Goal: Communication & Community: Answer question/provide support

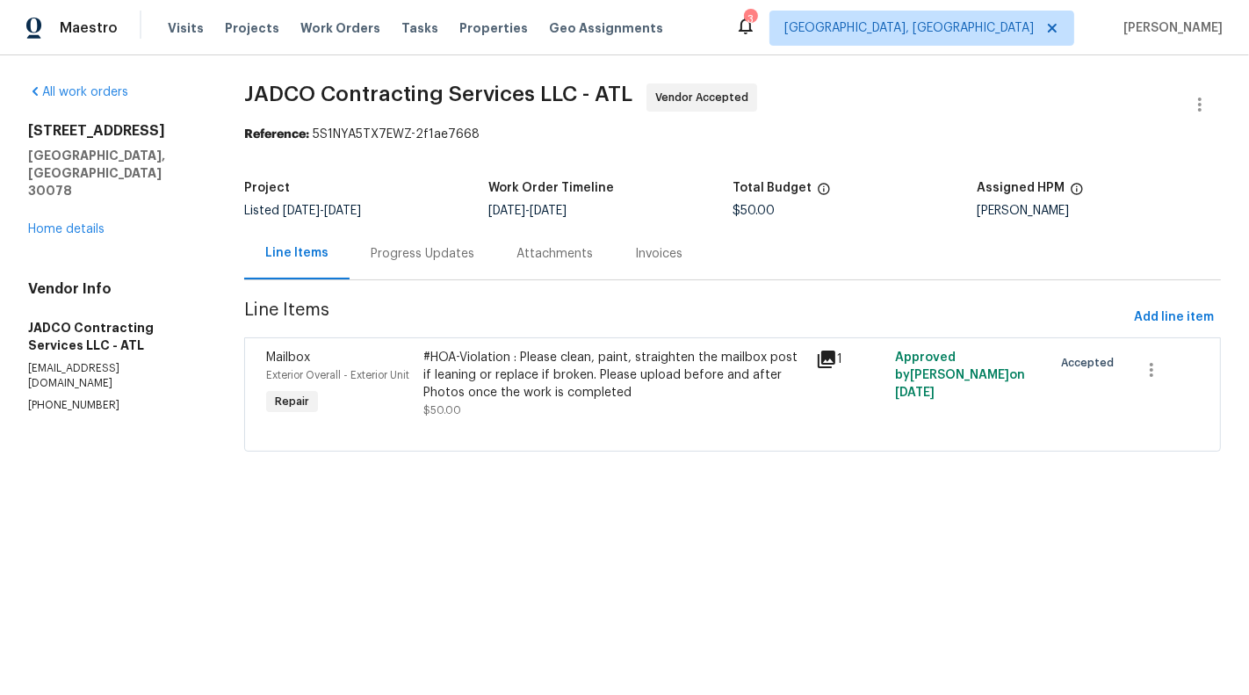
click at [509, 424] on div "#HOA-Violation : Please clean, paint, straighten the mailbox post if leaning or…" at bounding box center [615, 383] width 394 height 81
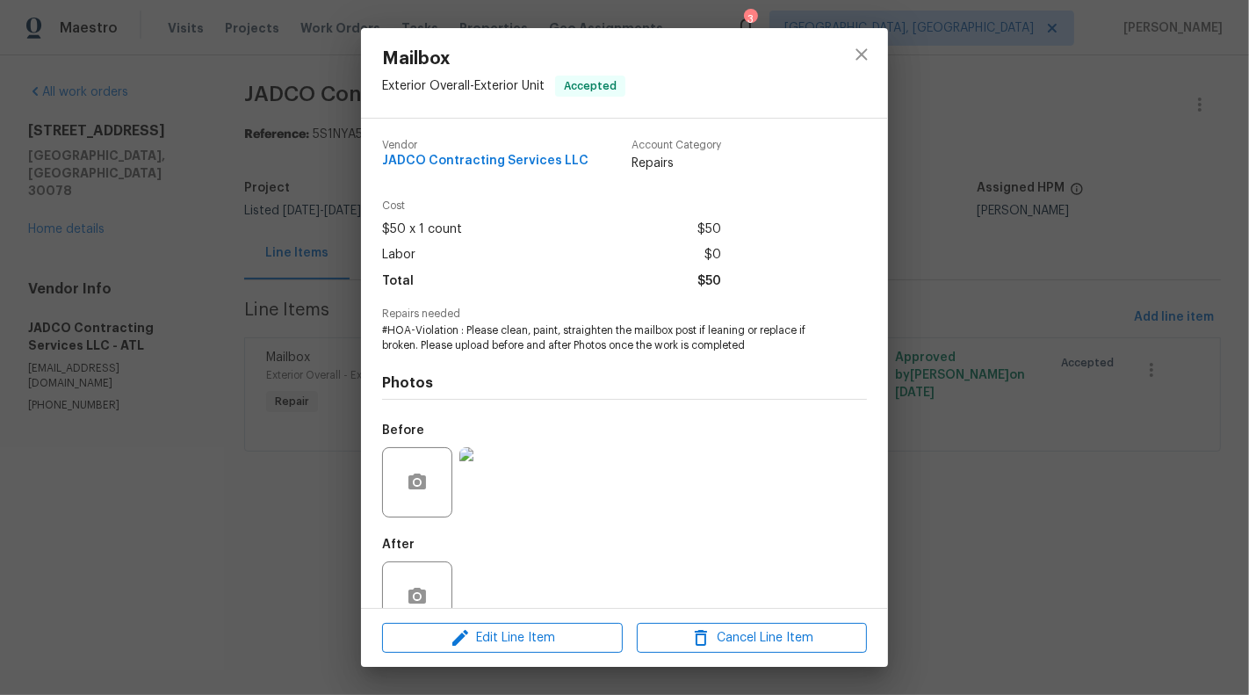
scroll to position [41, 0]
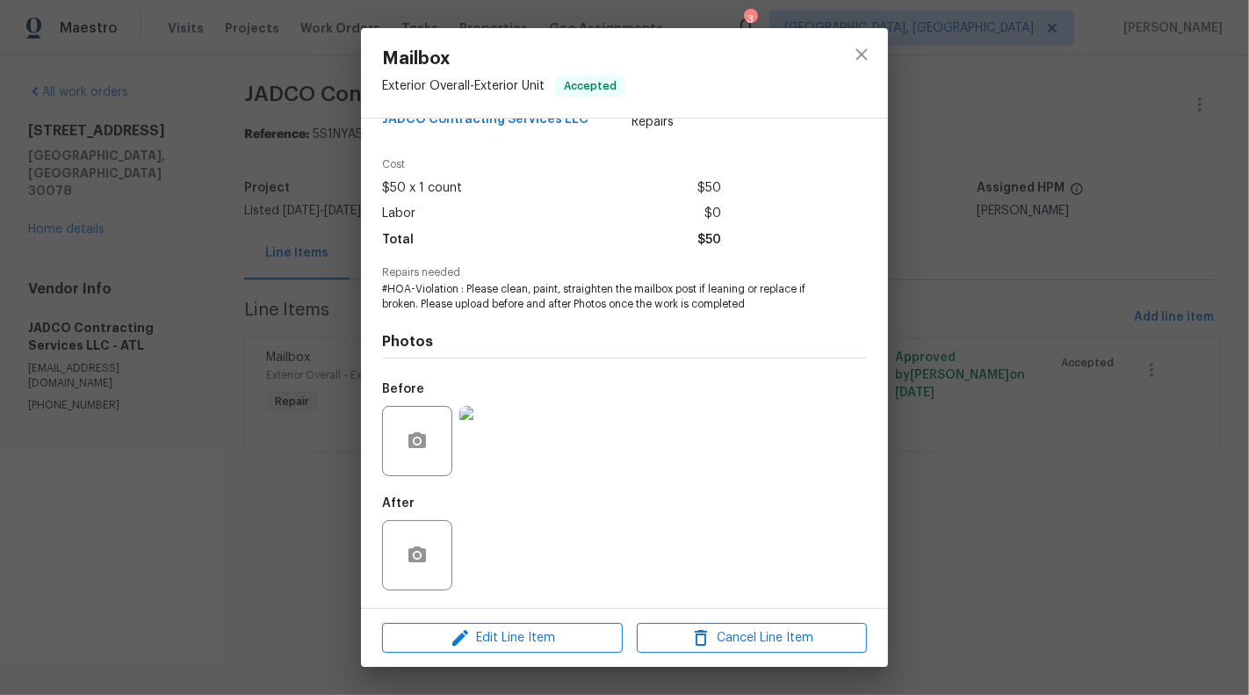
click at [481, 450] on img at bounding box center [494, 441] width 70 height 70
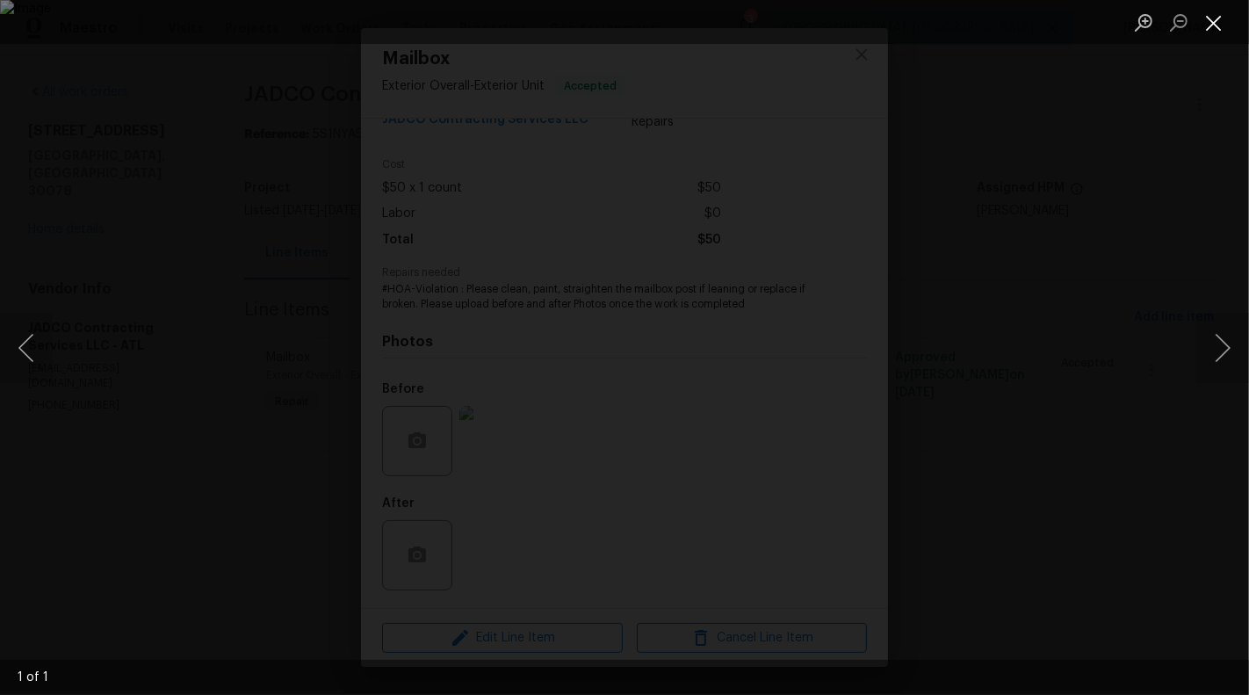
click at [1213, 14] on button "Close lightbox" at bounding box center [1214, 22] width 35 height 31
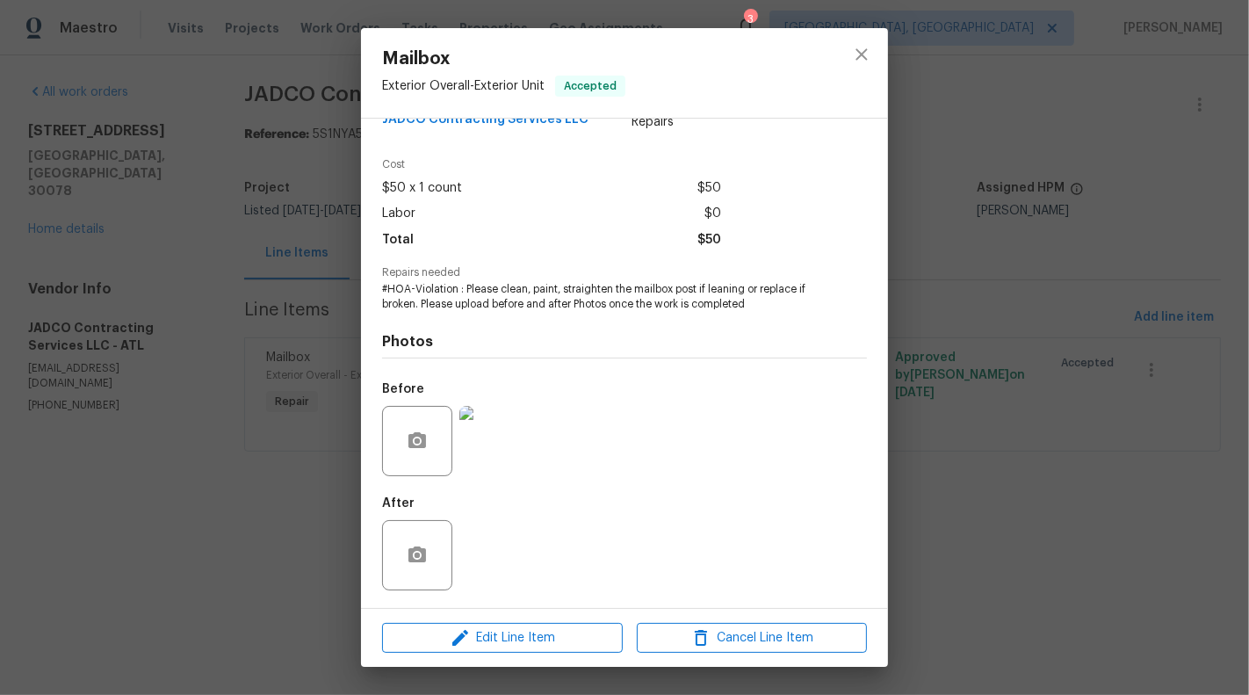
click at [1107, 259] on div "Mailbox Exterior Overall - Exterior Unit Accepted Vendor JADCO Contracting Serv…" at bounding box center [624, 347] width 1249 height 695
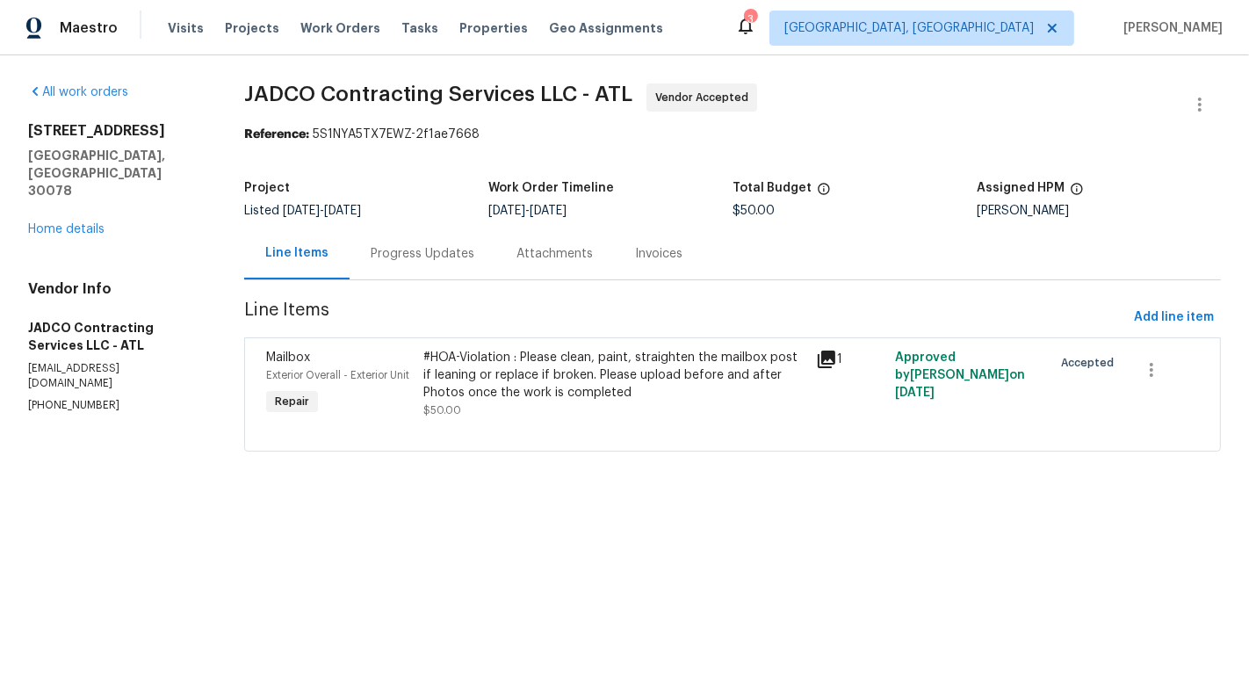
click at [312, 244] on div "Line Items" at bounding box center [296, 253] width 63 height 18
click at [412, 257] on div "Progress Updates" at bounding box center [423, 254] width 104 height 18
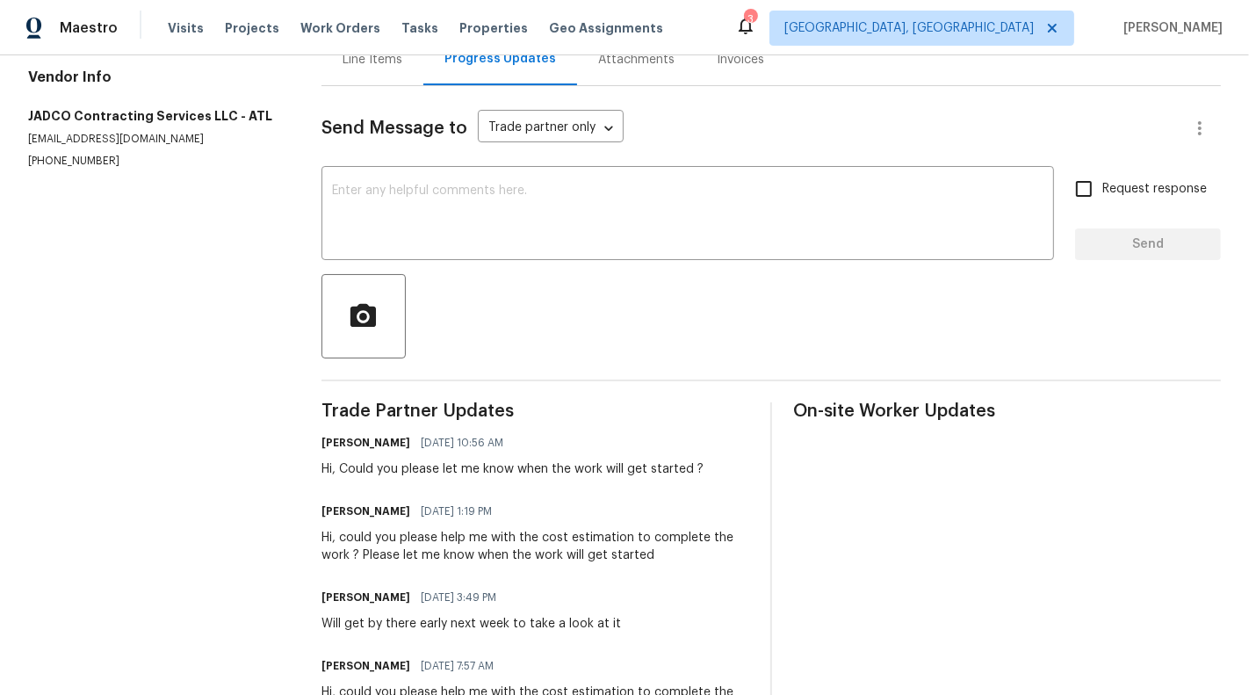
scroll to position [244, 0]
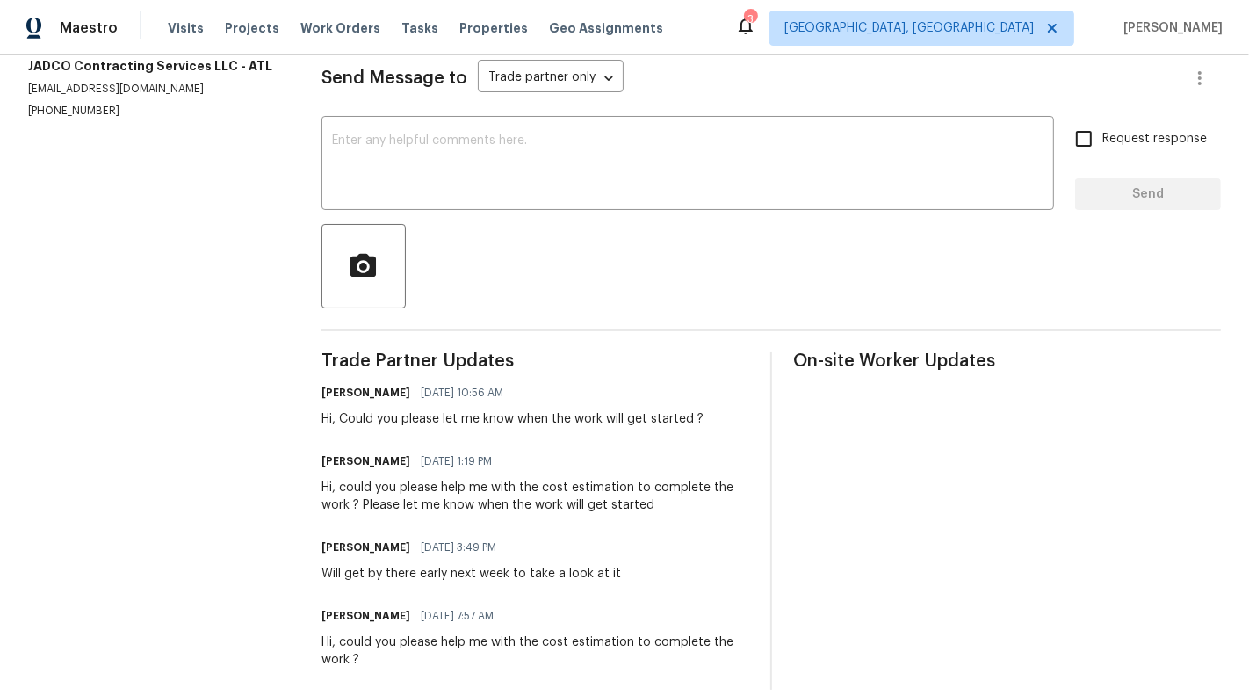
click at [457, 428] on div "Trade Partner Updates Sunmathy Wilson 08/26/2025 10:56 AM Hi, Could you please …" at bounding box center [536, 520] width 428 height 337
copy div "Hi, Could you please let me know when the work will get started ?"
click at [654, 174] on textarea at bounding box center [688, 164] width 712 height 61
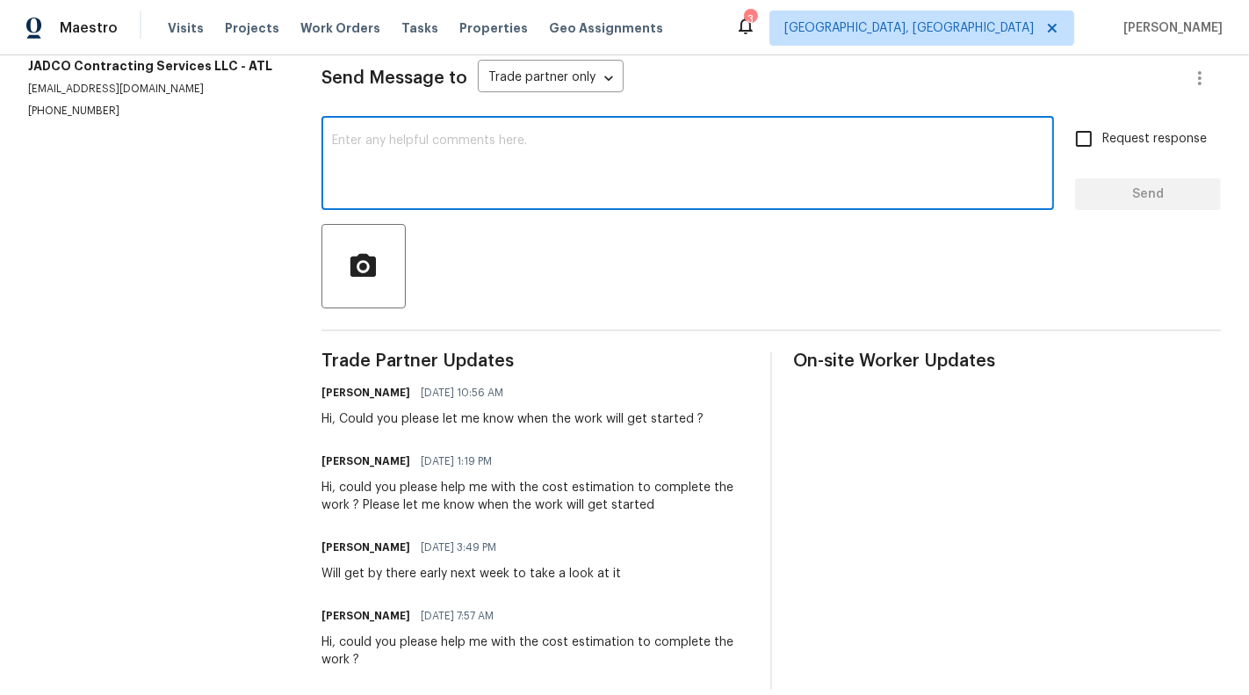
paste textarea "Hi, Could you please let me know when the work will get started ?"
type textarea "Hi, Could you please let me know when the work will get started ?"
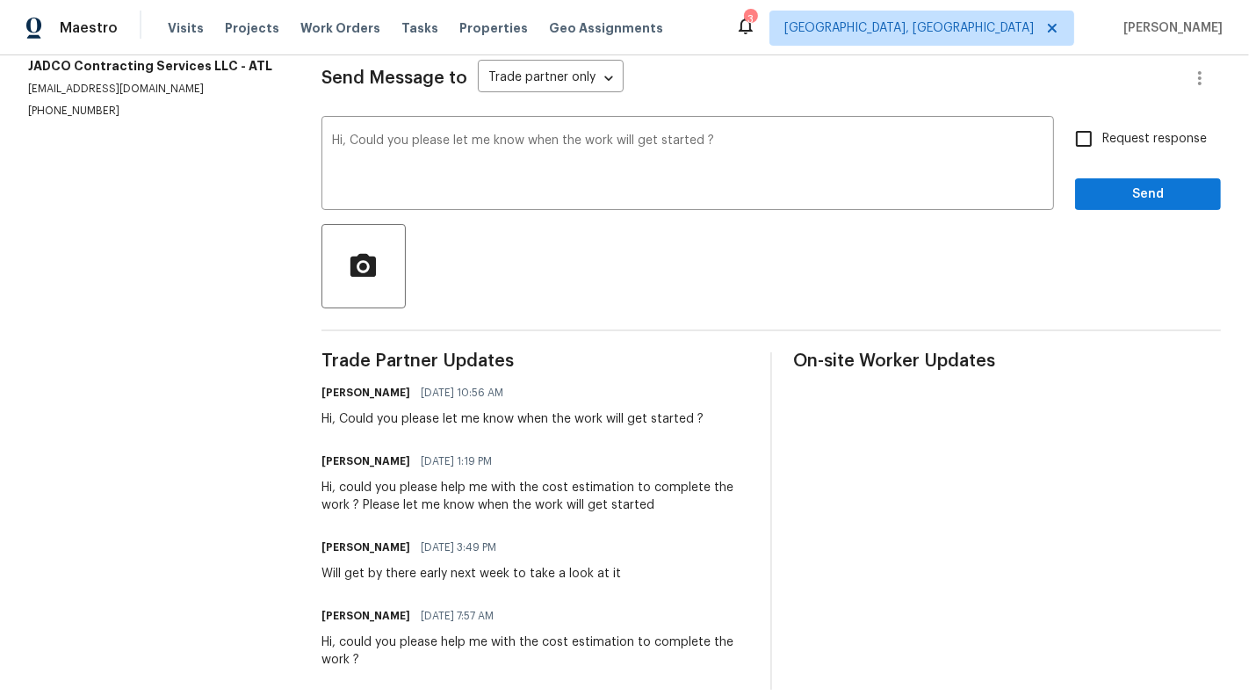
click at [1111, 137] on span "Request response" at bounding box center [1155, 139] width 105 height 18
click at [1103, 137] on input "Request response" at bounding box center [1084, 138] width 37 height 37
checkbox input "true"
click at [1150, 215] on div "Send Message to Trade partner only Trade partner only ​ Hi, Could you please le…" at bounding box center [772, 363] width 900 height 654
click at [1147, 203] on span "Send" at bounding box center [1148, 195] width 118 height 22
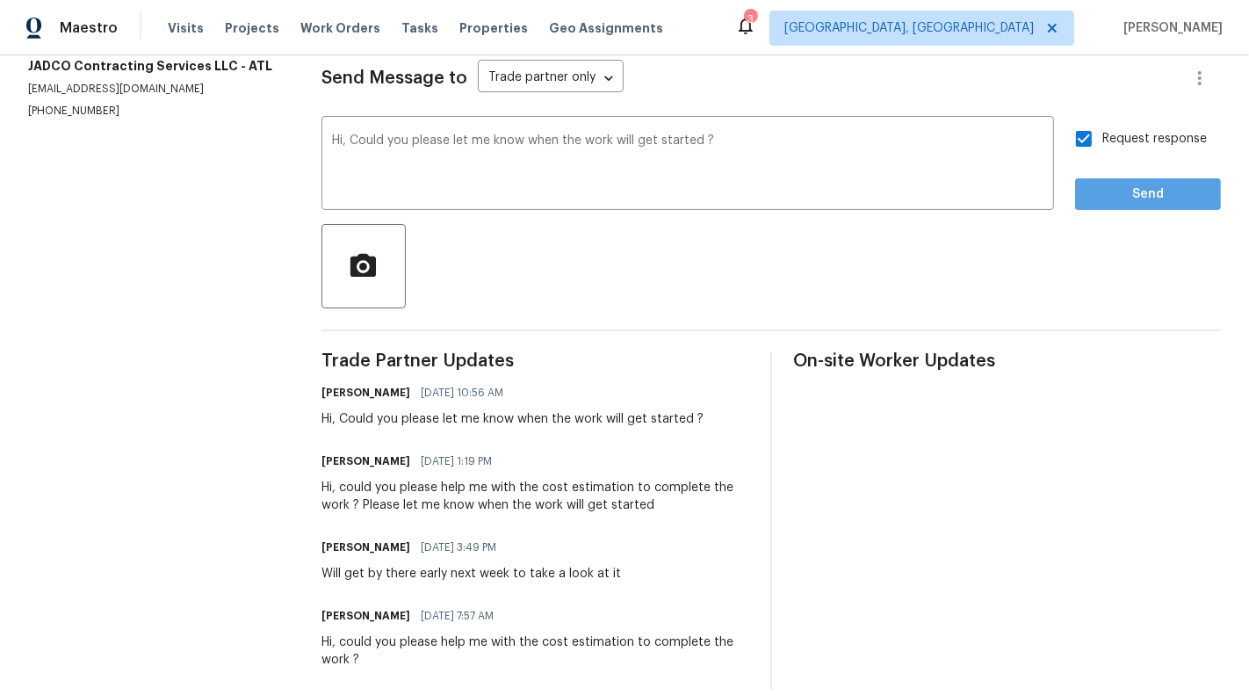
scroll to position [0, 0]
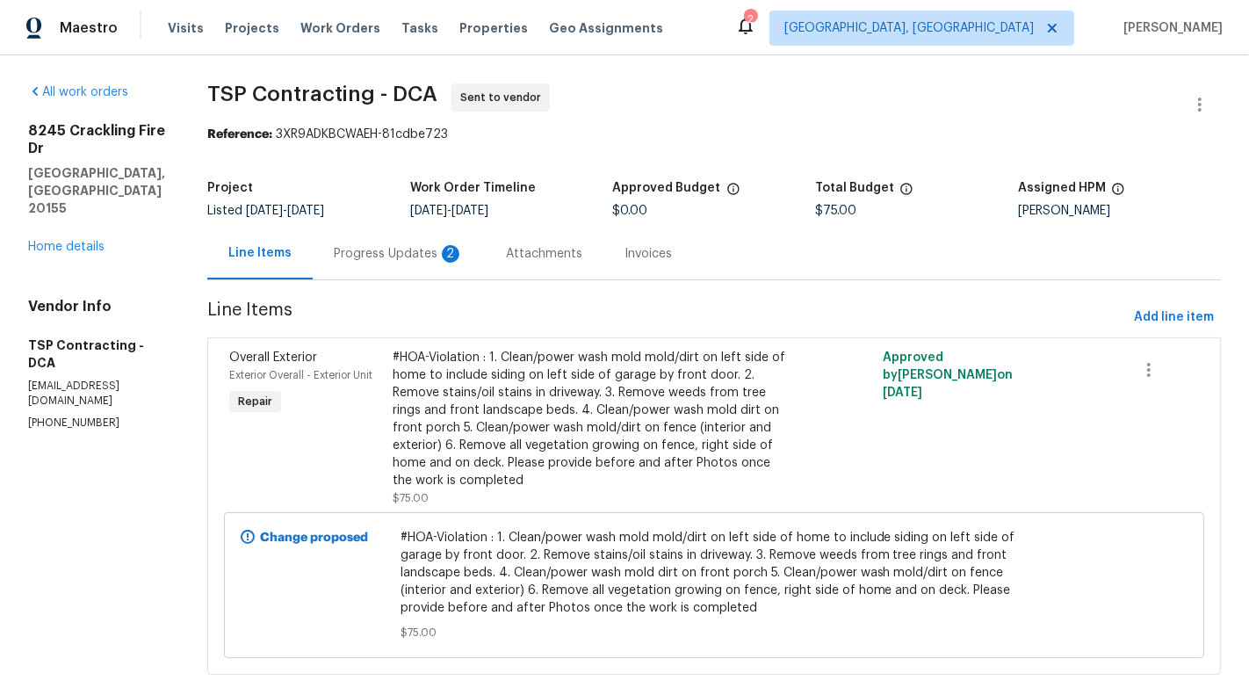
click at [394, 257] on div "Progress Updates 2" at bounding box center [399, 254] width 130 height 18
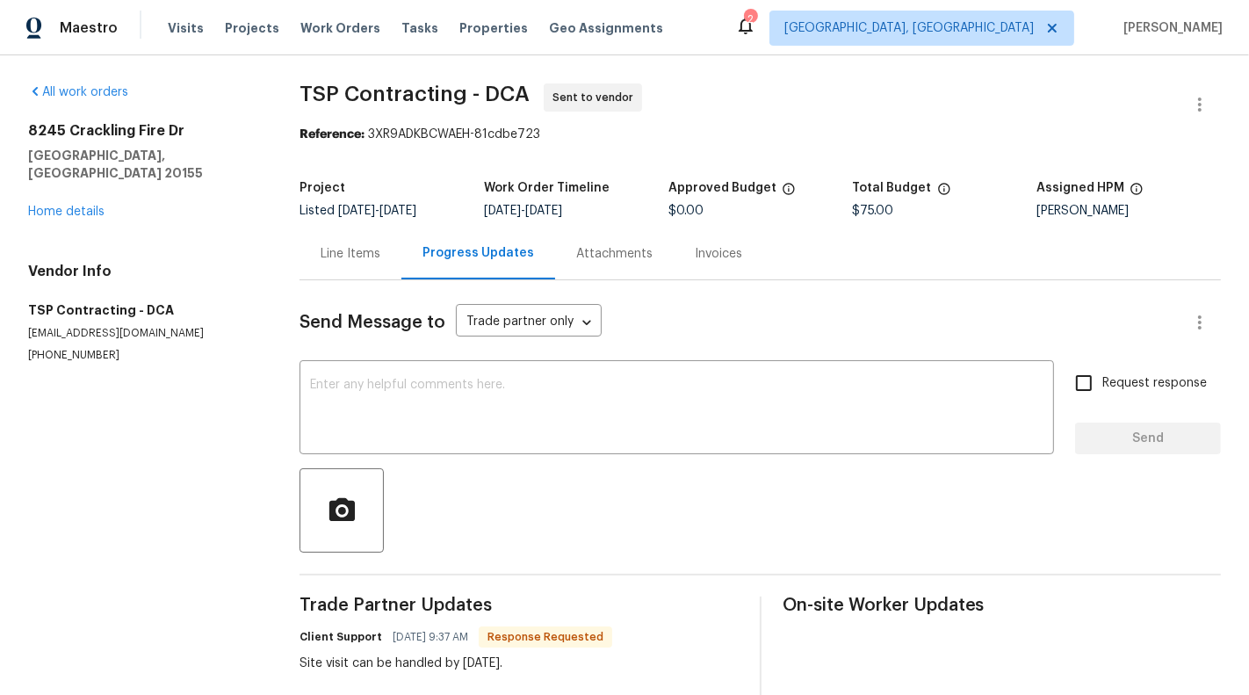
click at [350, 238] on div "Line Items" at bounding box center [351, 254] width 102 height 52
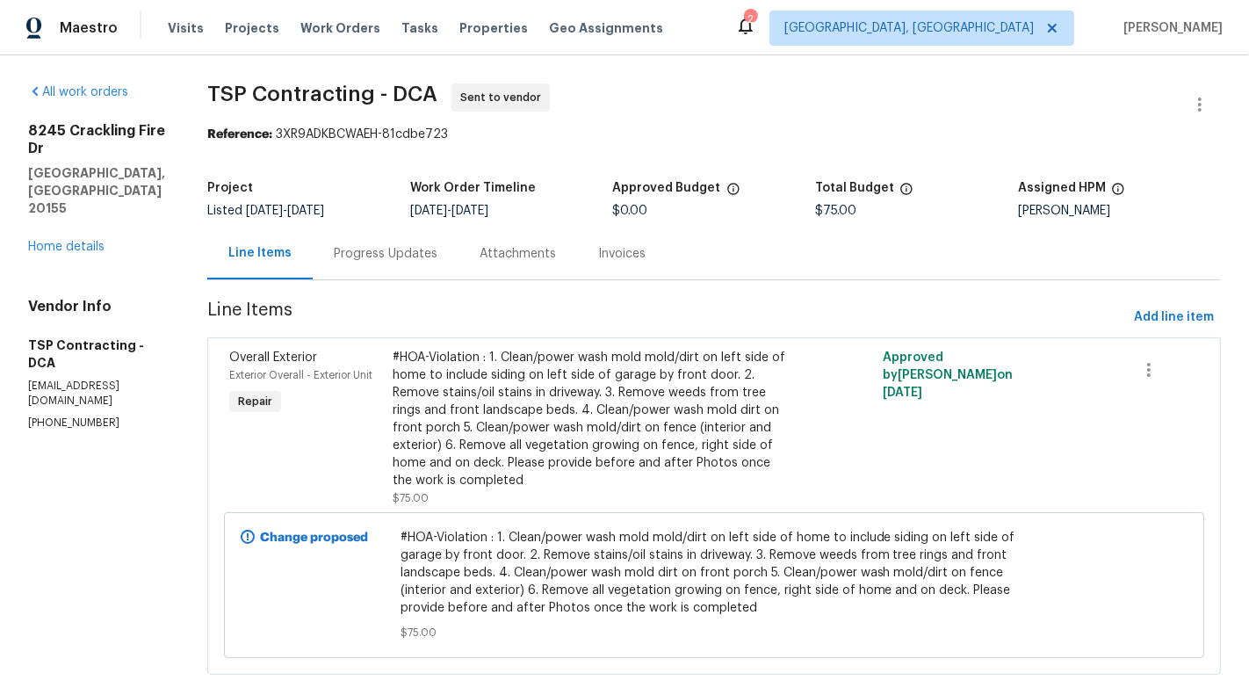
click at [578, 443] on div "#HOA-Violation : 1. Clean/power wash mold mold/dirt on left side of home to inc…" at bounding box center [592, 419] width 398 height 141
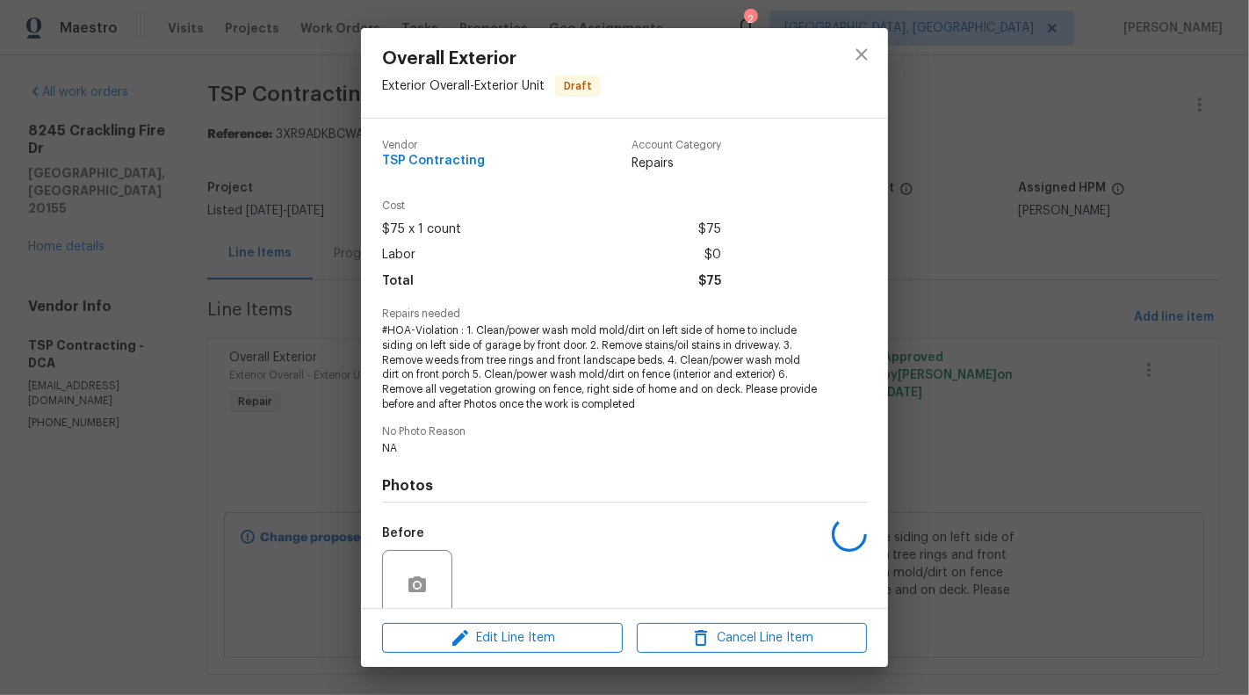
scroll to position [143, 0]
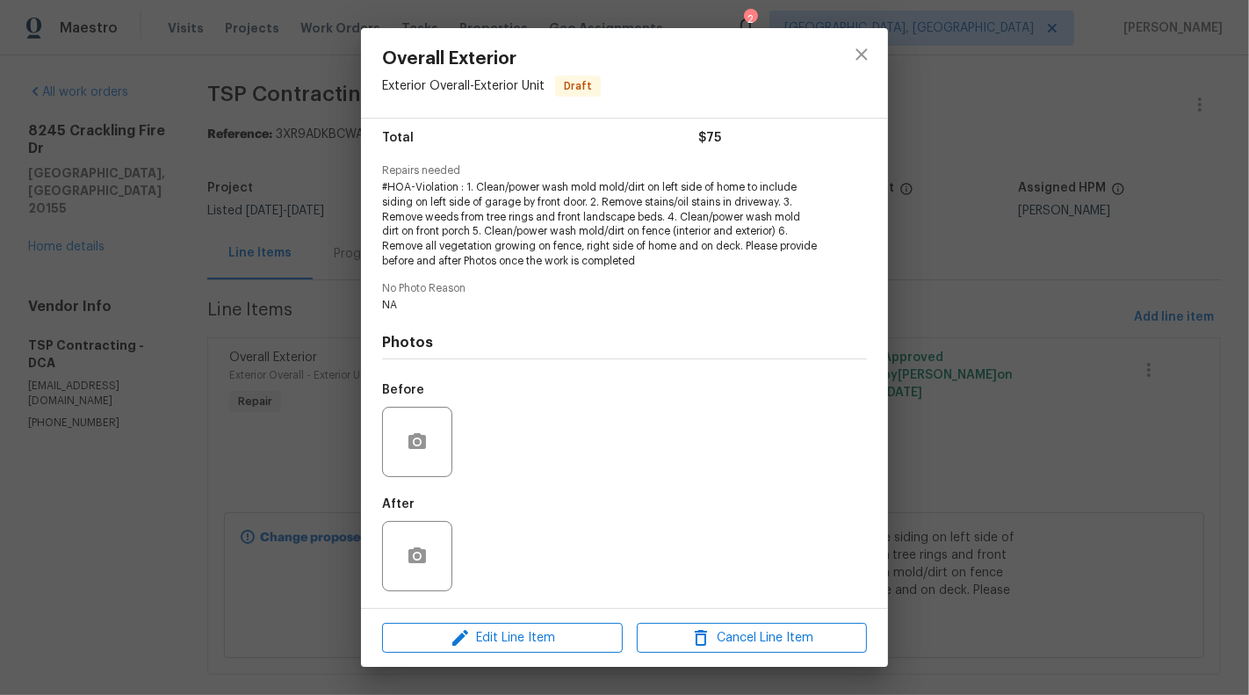
click at [279, 479] on div "Overall Exterior Exterior Overall - Exterior Unit Draft Vendor TSP Contracting …" at bounding box center [624, 347] width 1249 height 695
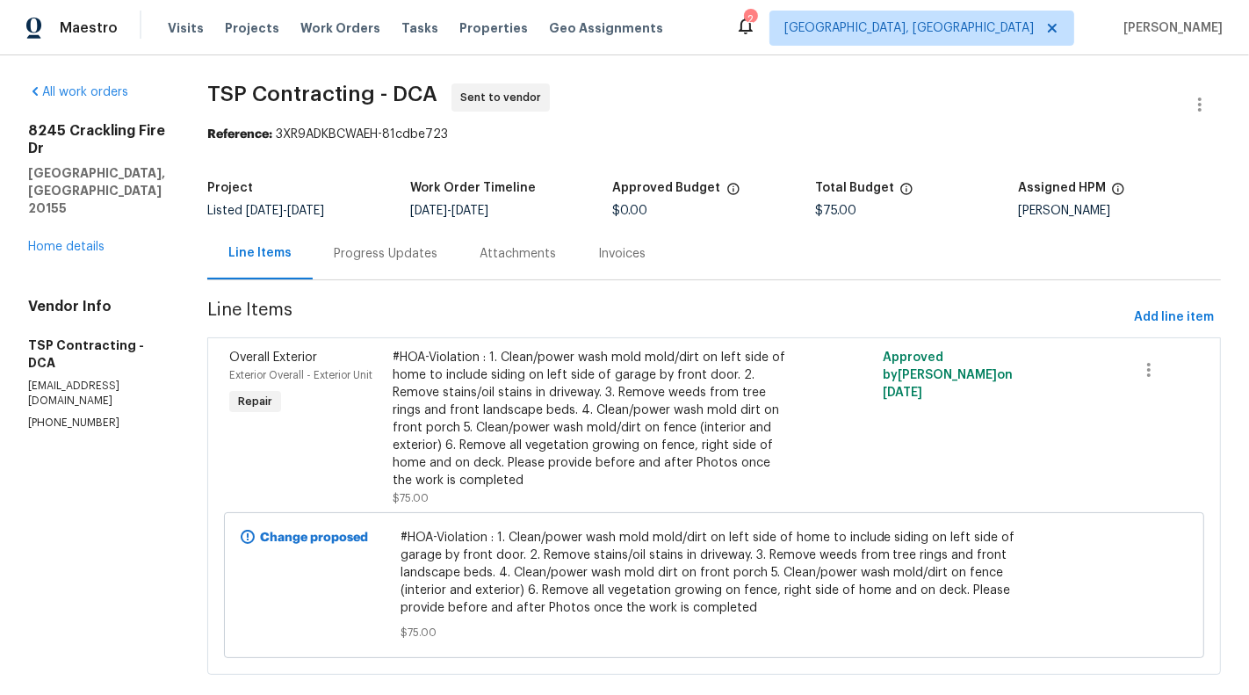
click at [360, 268] on div "Progress Updates" at bounding box center [386, 254] width 146 height 52
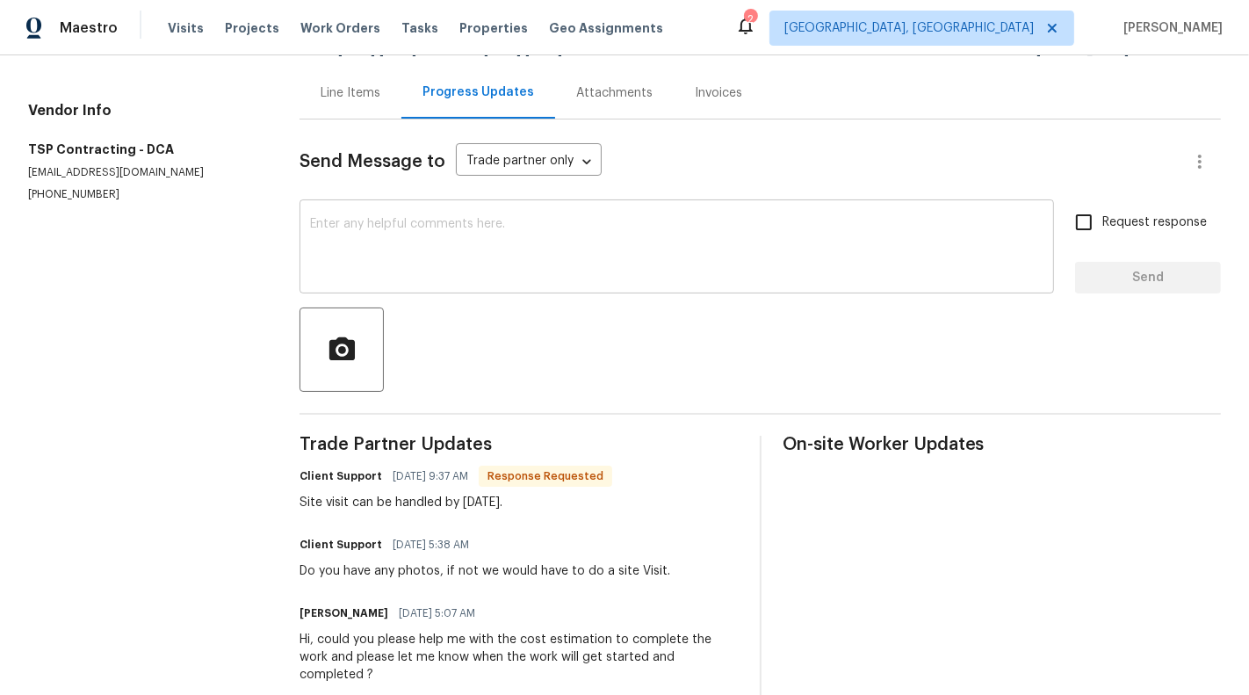
scroll to position [181, 0]
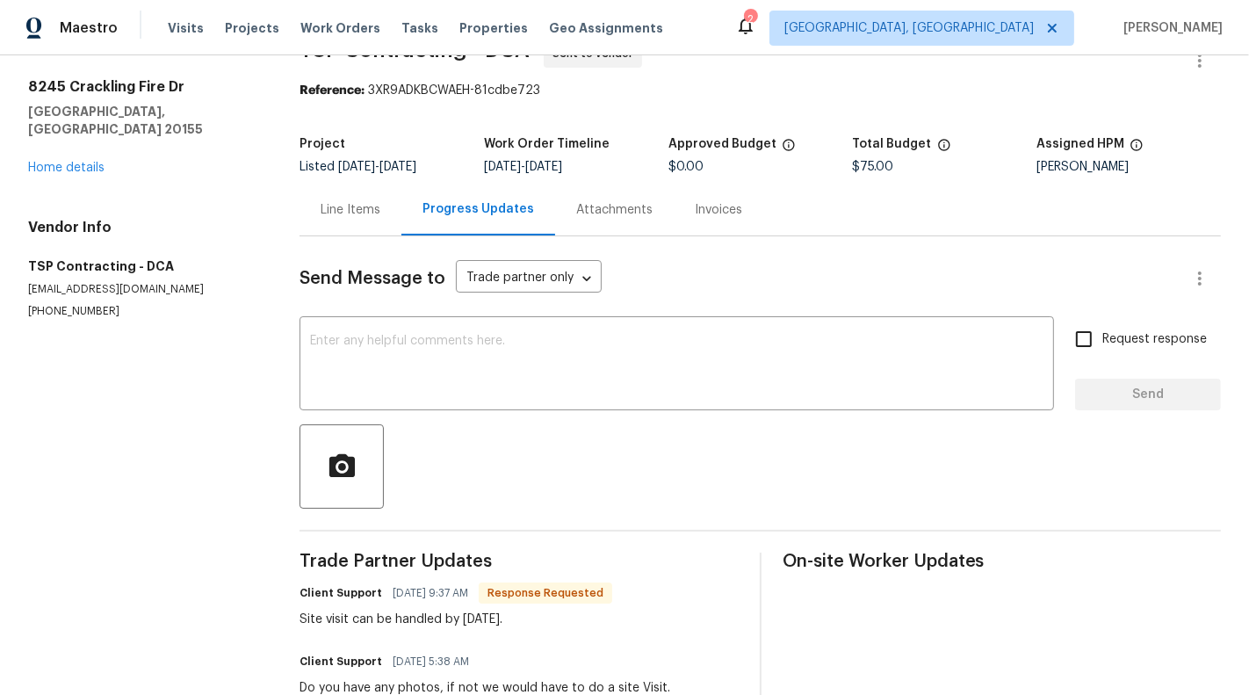
click at [371, 211] on div "Line Items" at bounding box center [351, 210] width 60 height 18
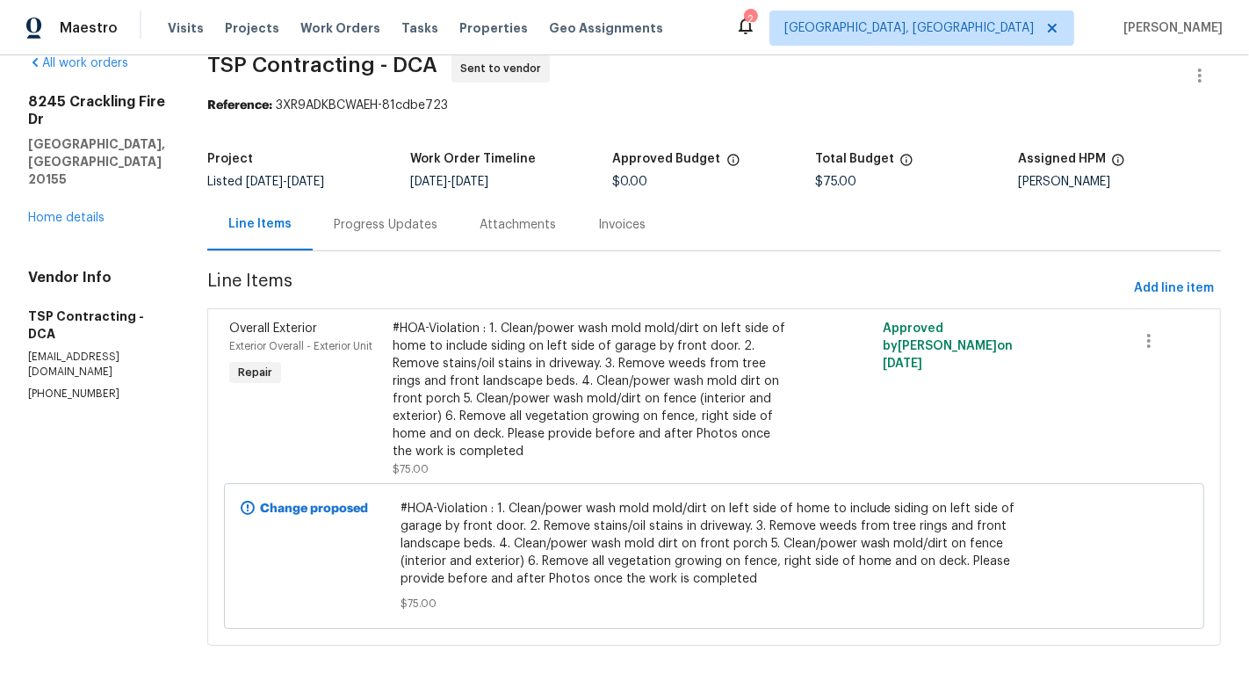
scroll to position [10, 0]
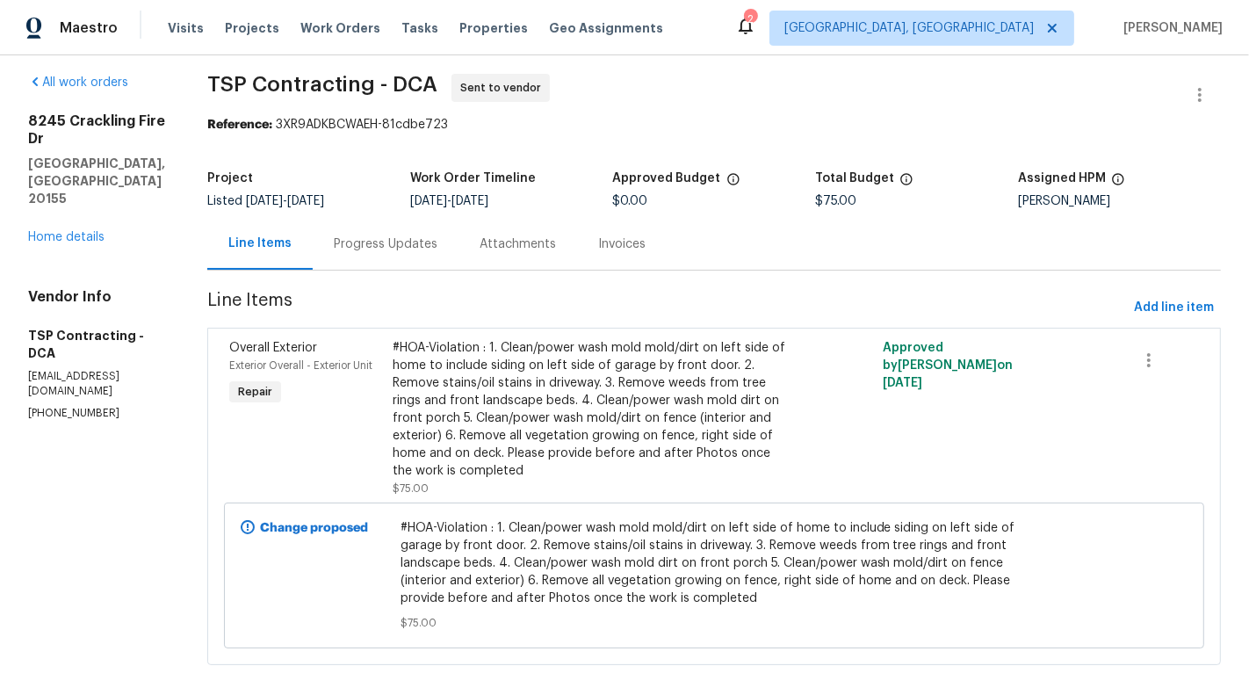
click at [647, 381] on div "#HOA-Violation : 1. Clean/power wash mold mold/dirt on left side of home to inc…" at bounding box center [592, 409] width 398 height 141
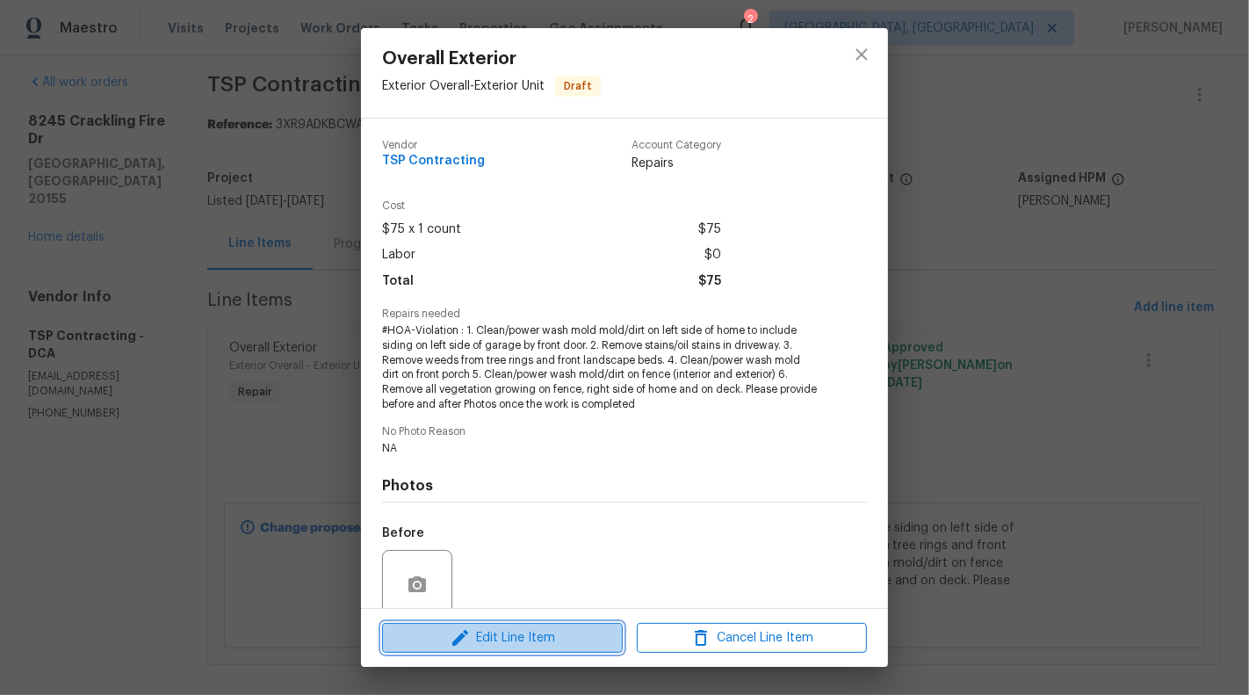
click at [553, 650] on button "Edit Line Item" at bounding box center [502, 638] width 241 height 31
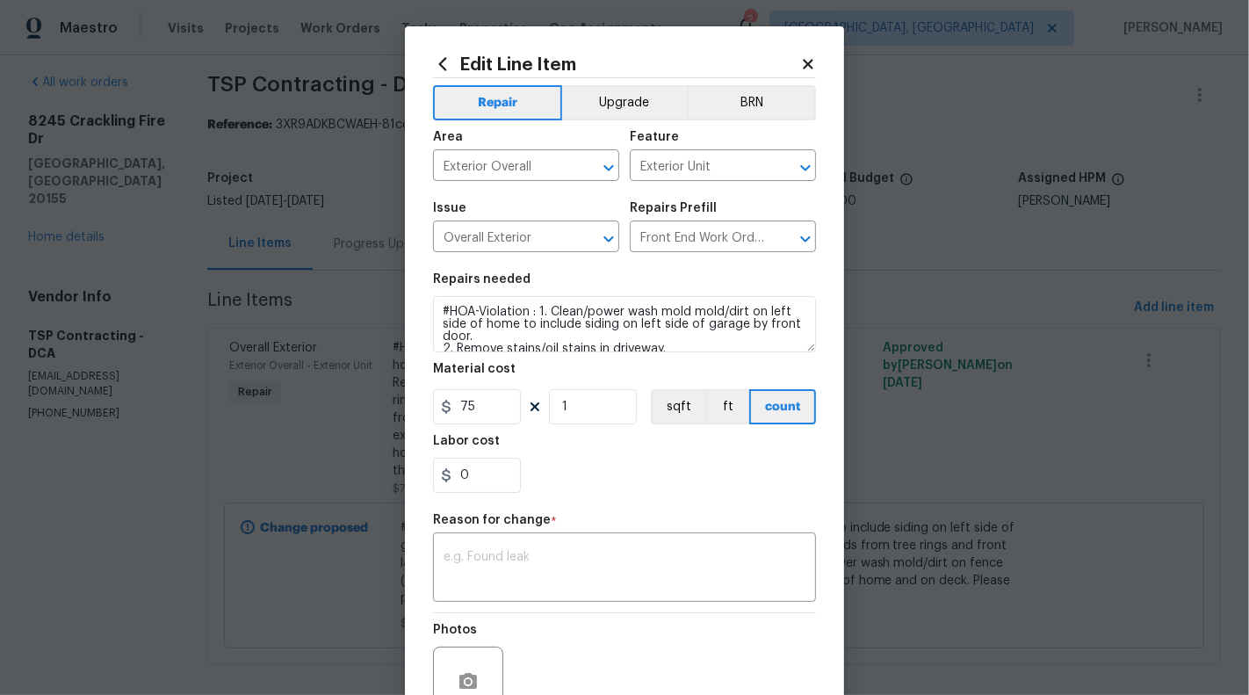
scroll to position [170, 0]
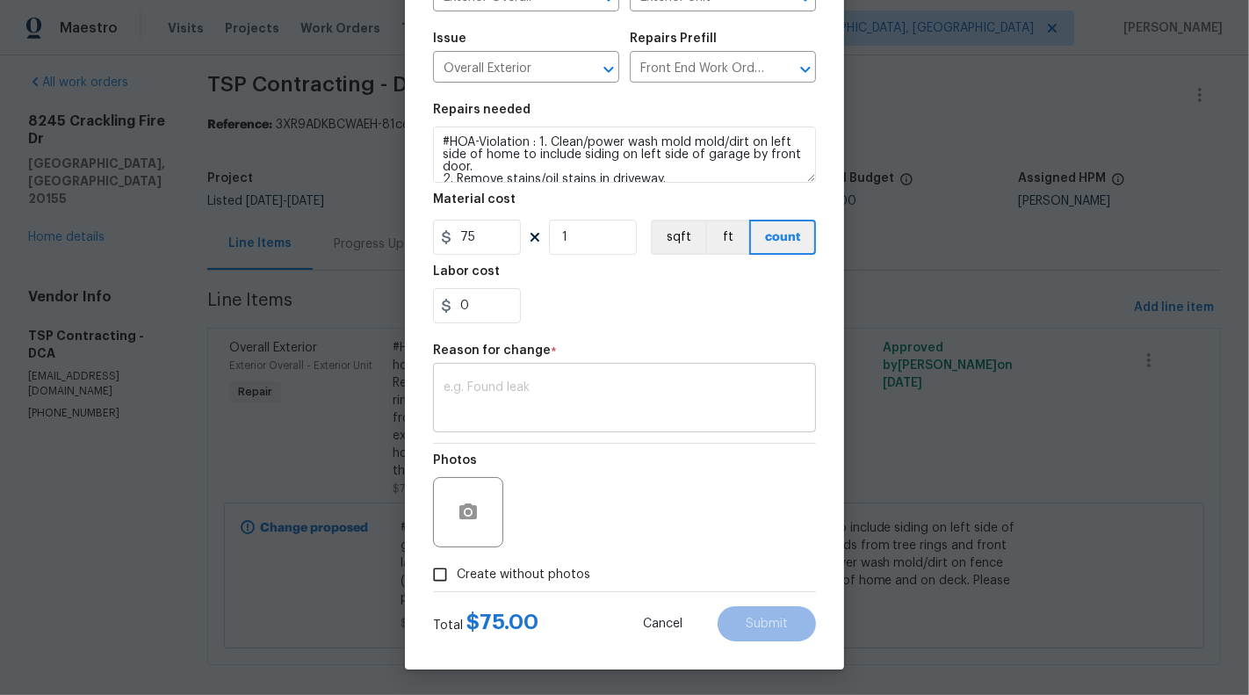
click at [495, 394] on textarea at bounding box center [625, 399] width 362 height 37
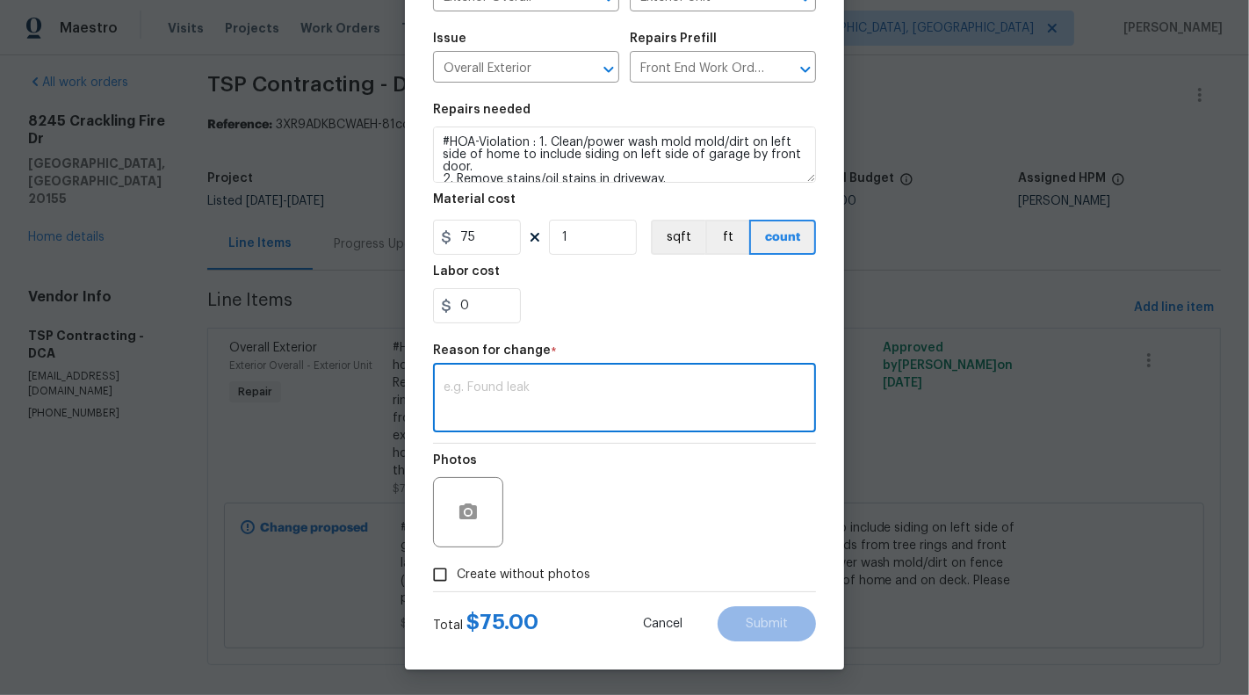
type textarea "V"
type textarea "Photos updated"
click at [475, 524] on button "button" at bounding box center [468, 512] width 42 height 42
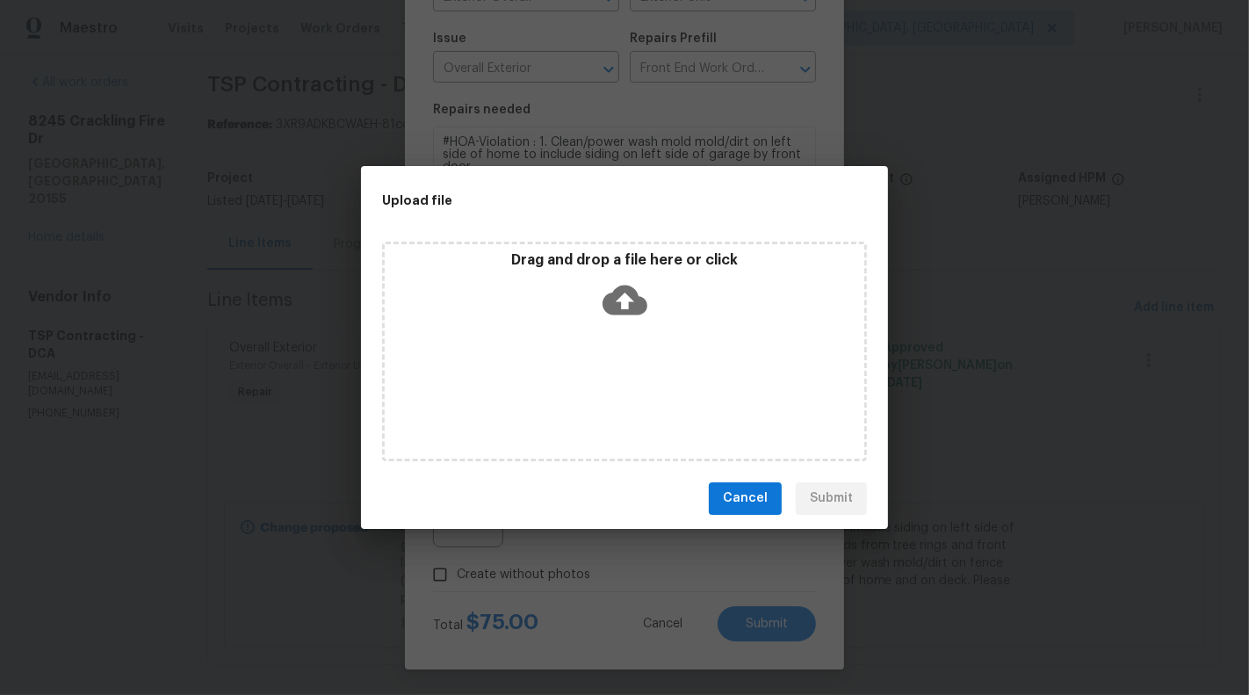
click at [620, 288] on icon at bounding box center [625, 300] width 45 height 30
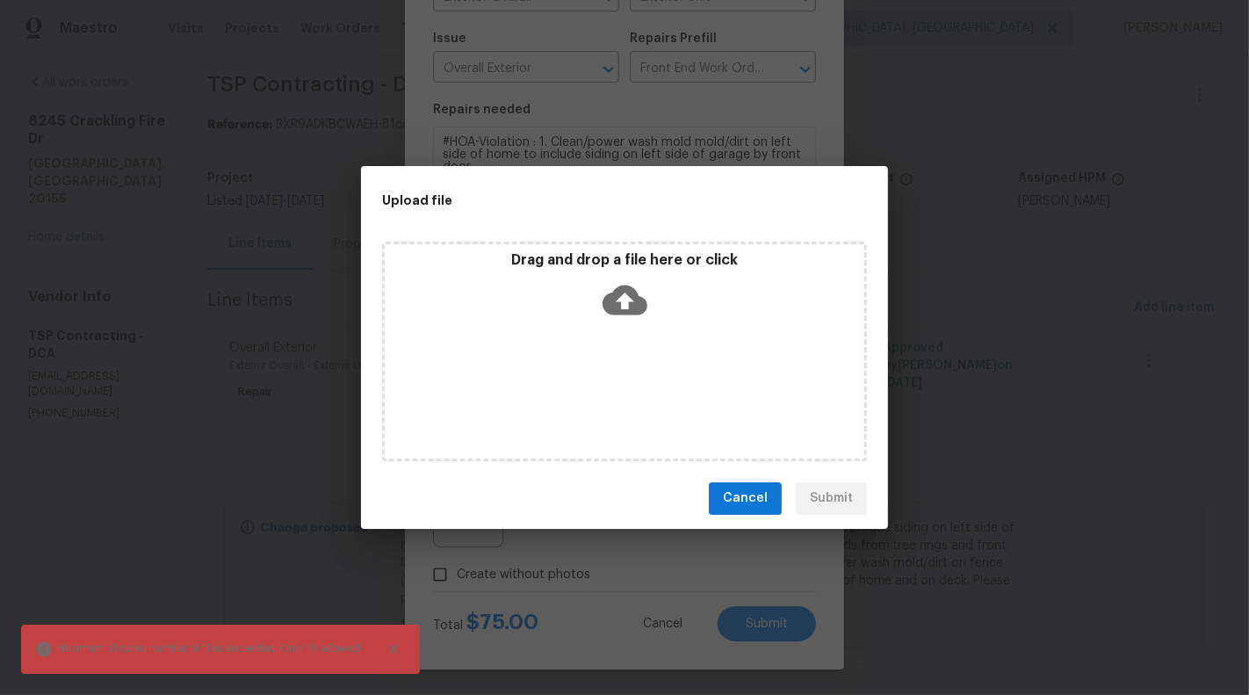
click at [763, 496] on span "Cancel" at bounding box center [745, 499] width 45 height 22
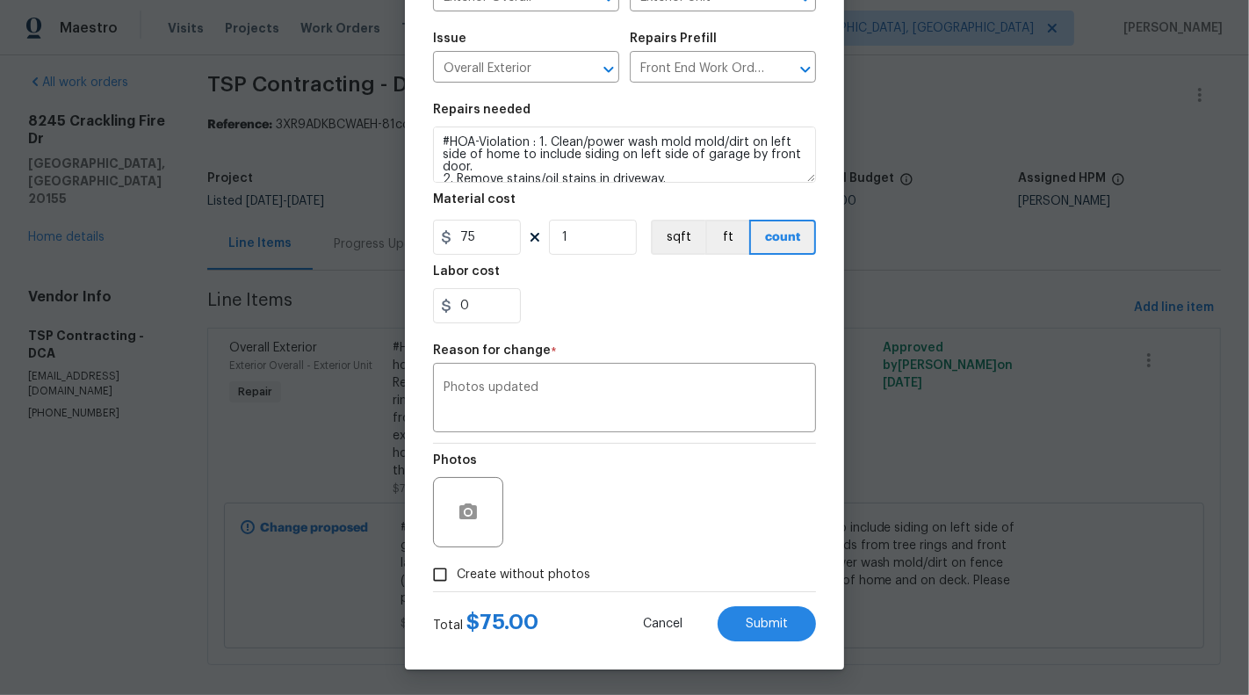
click at [498, 504] on div at bounding box center [468, 512] width 70 height 70
click at [477, 497] on button "button" at bounding box center [468, 512] width 42 height 42
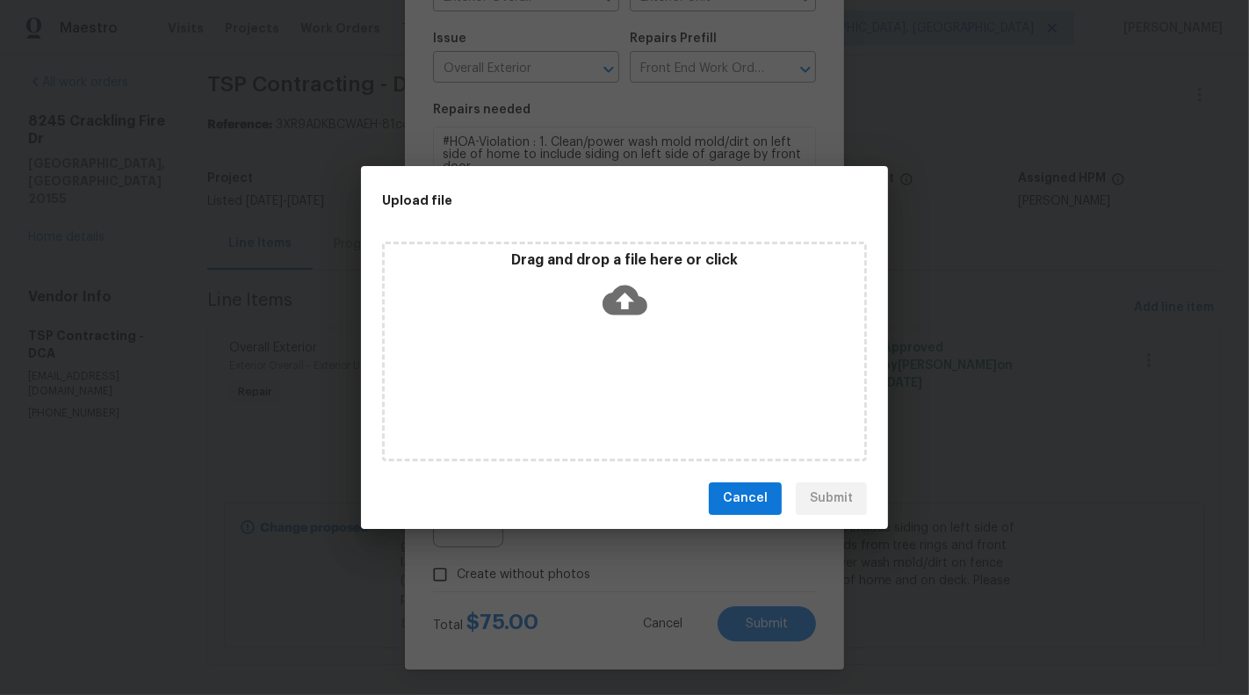
click at [625, 275] on div "Drag and drop a file here or click" at bounding box center [625, 289] width 480 height 76
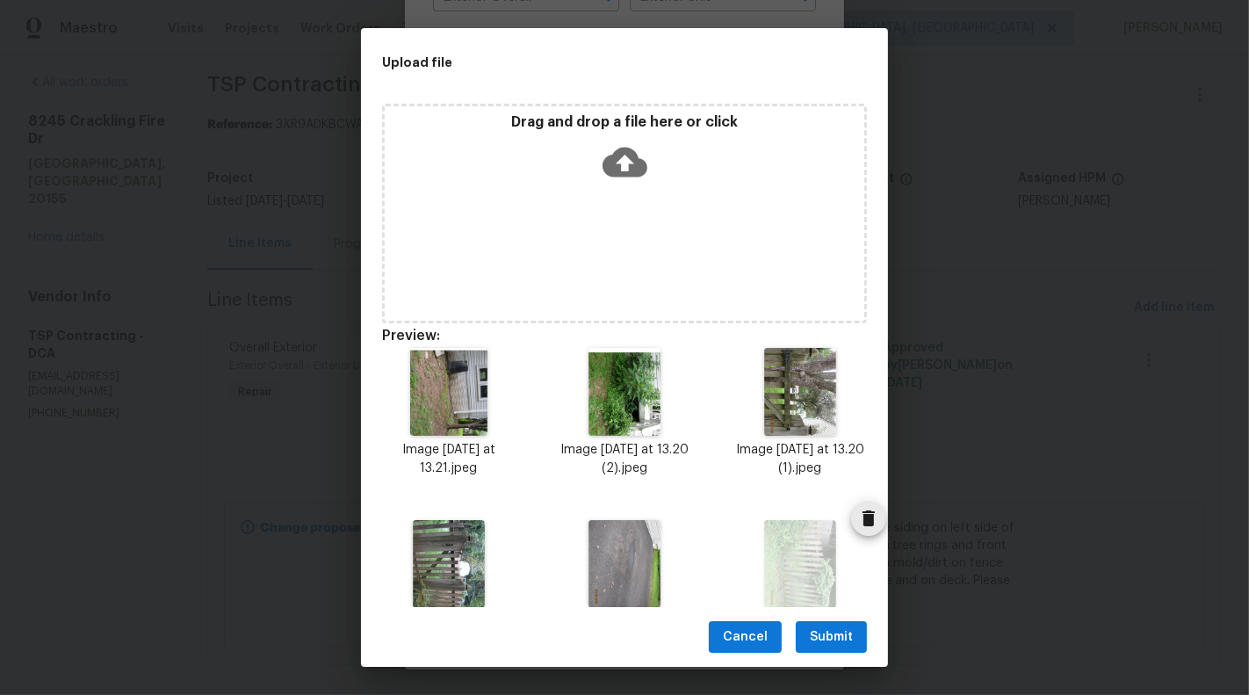
scroll to position [30, 0]
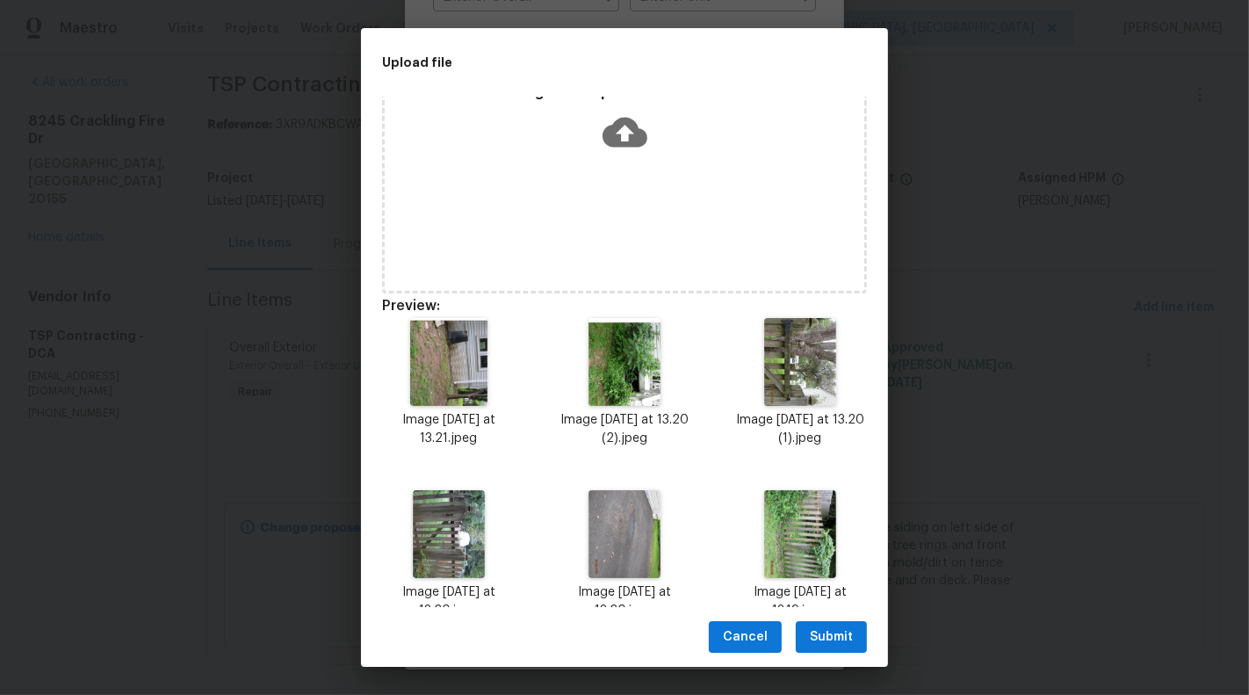
click at [835, 644] on span "Submit" at bounding box center [831, 637] width 43 height 22
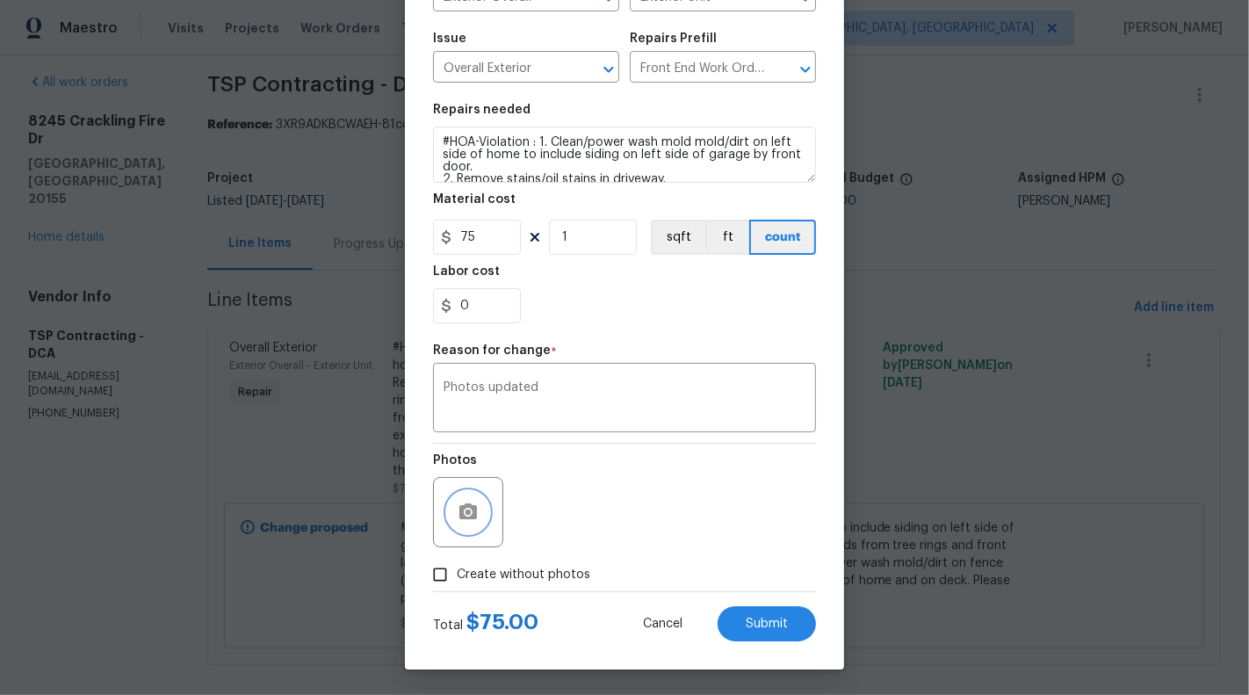
scroll to position [0, 0]
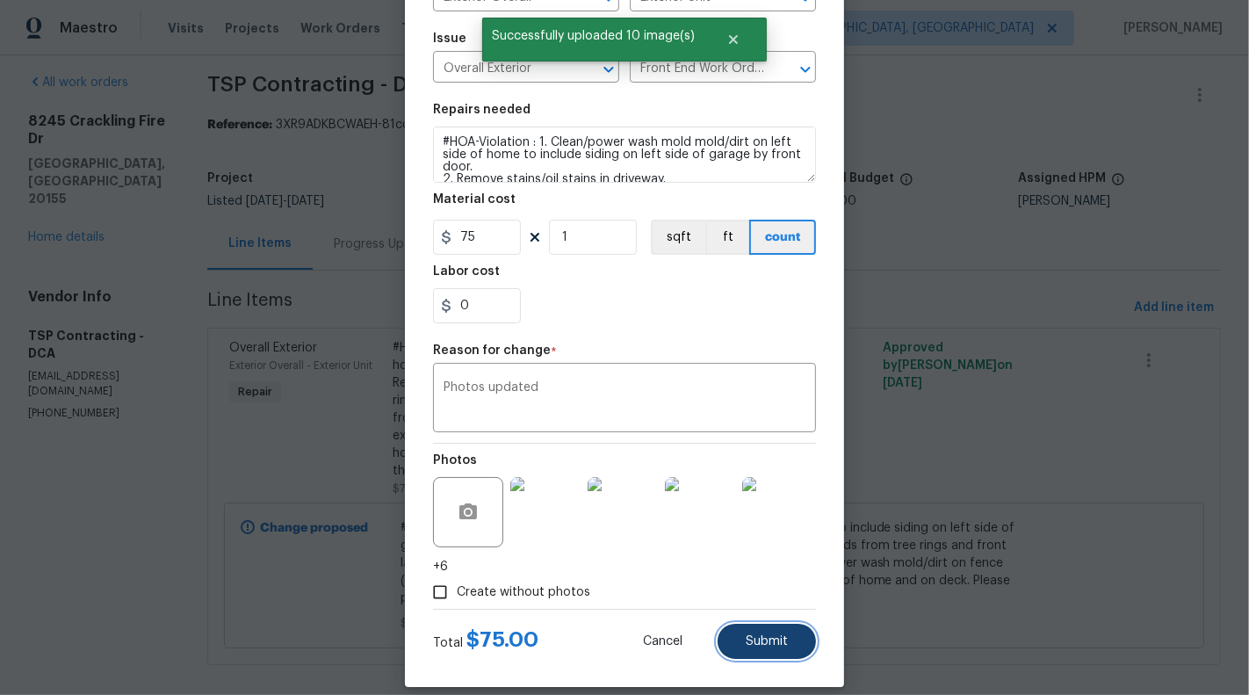
click at [785, 641] on span "Submit" at bounding box center [767, 641] width 42 height 13
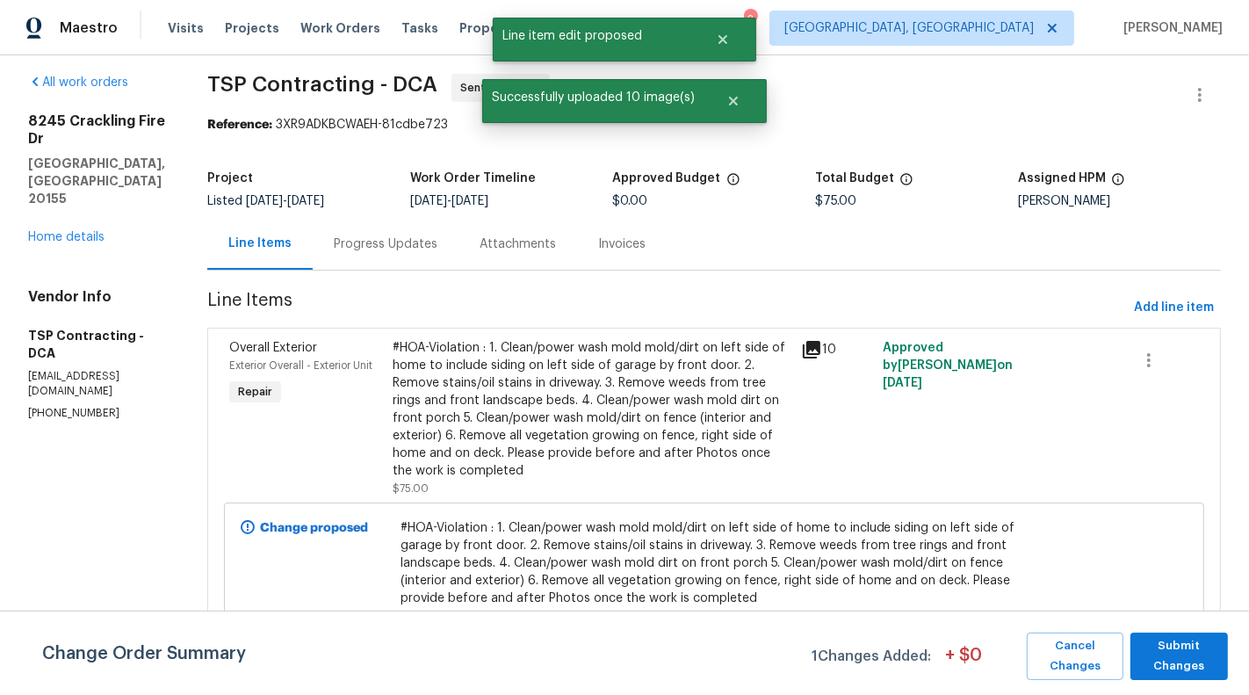
scroll to position [10, 0]
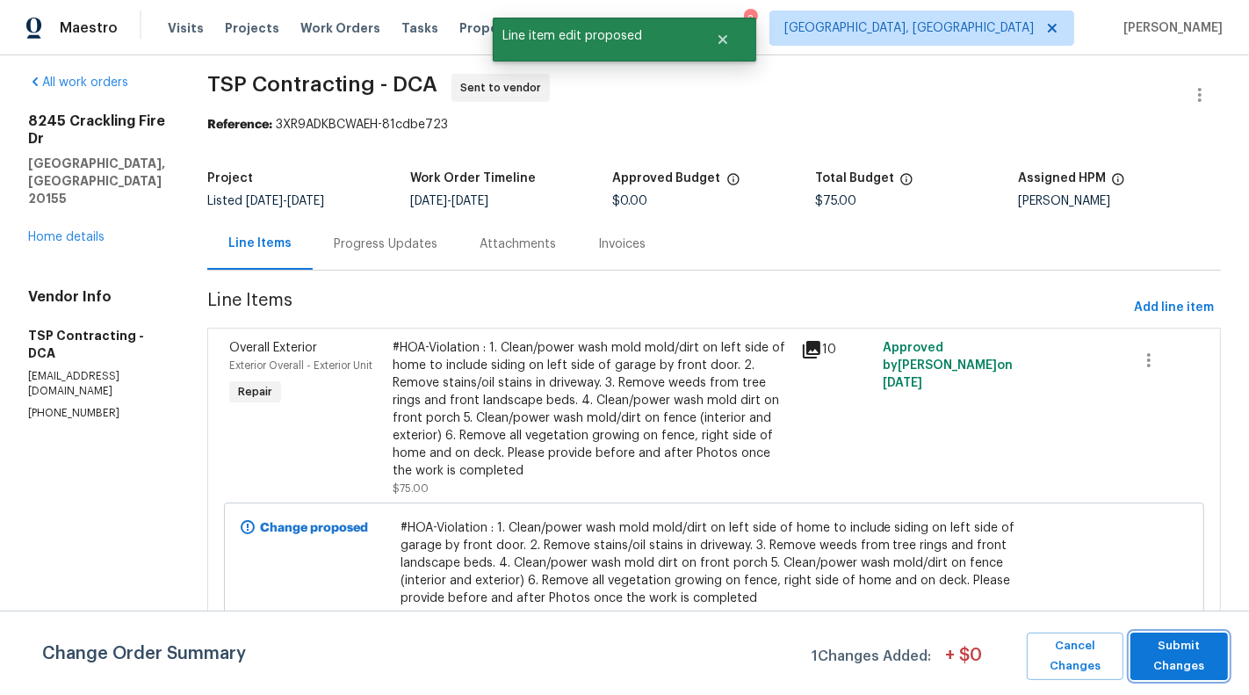
click at [1170, 647] on span "Submit Changes" at bounding box center [1179, 656] width 80 height 40
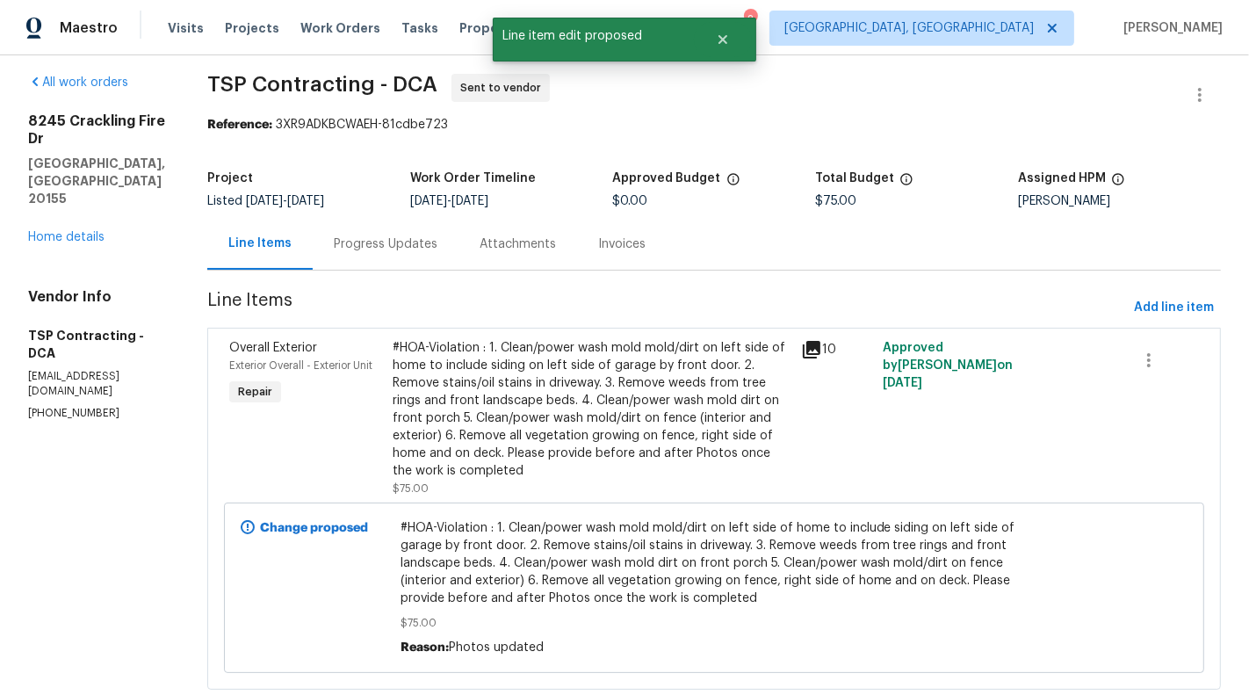
scroll to position [35, 0]
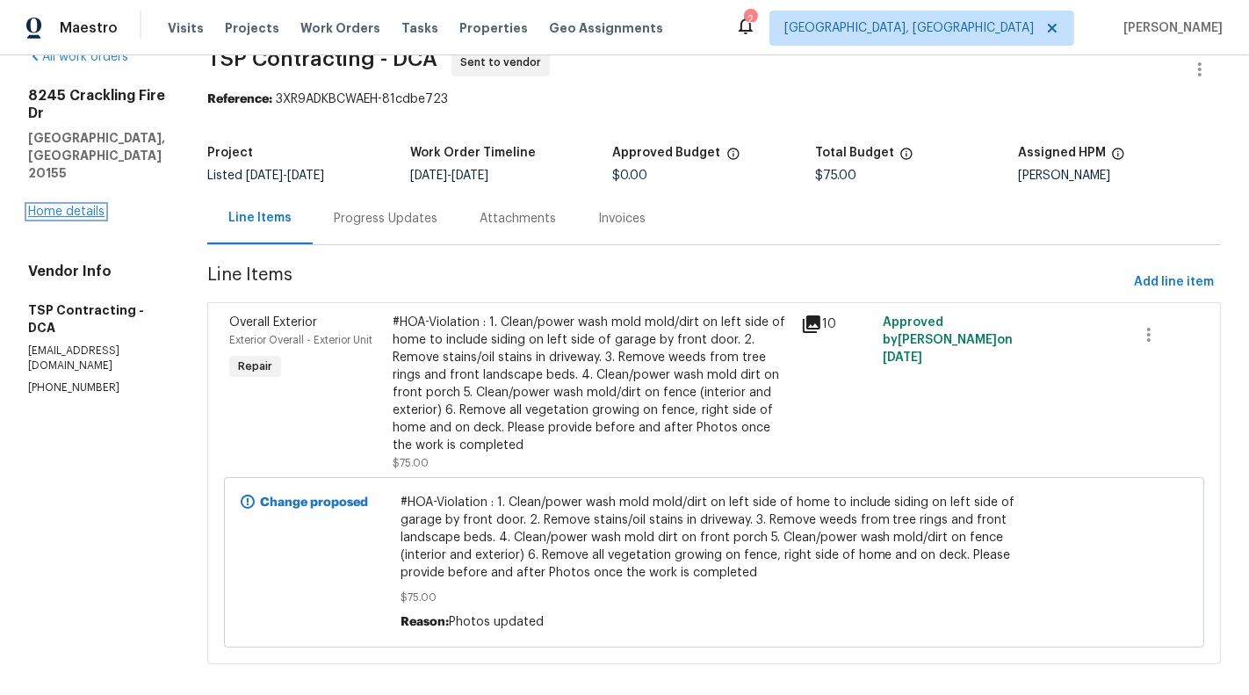
click at [45, 206] on link "Home details" at bounding box center [66, 212] width 76 height 12
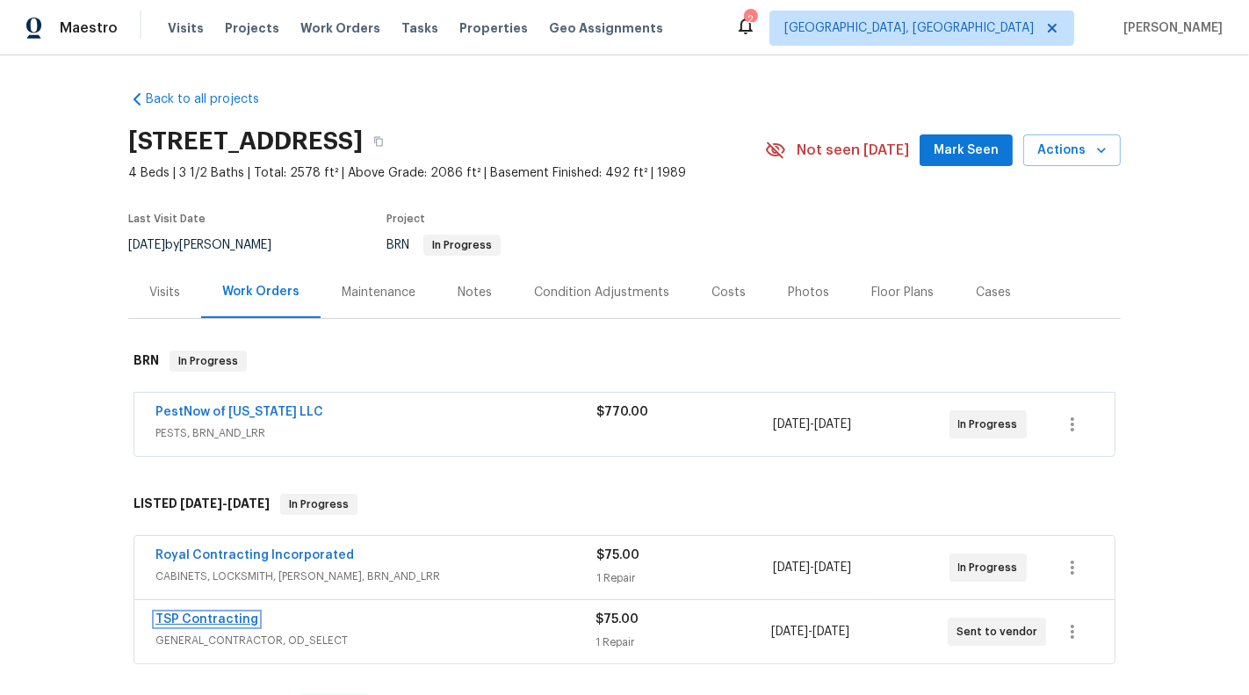
click at [212, 613] on link "TSP Contracting" at bounding box center [206, 619] width 103 height 12
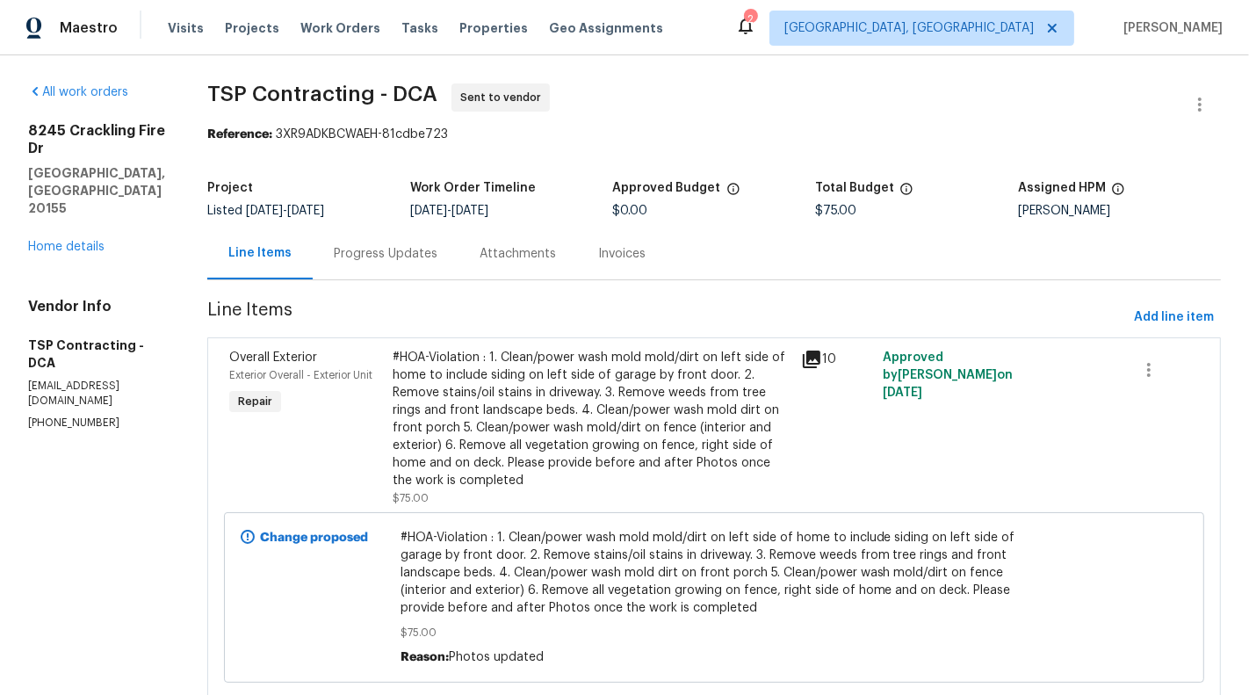
click at [360, 264] on div "Progress Updates" at bounding box center [386, 254] width 146 height 52
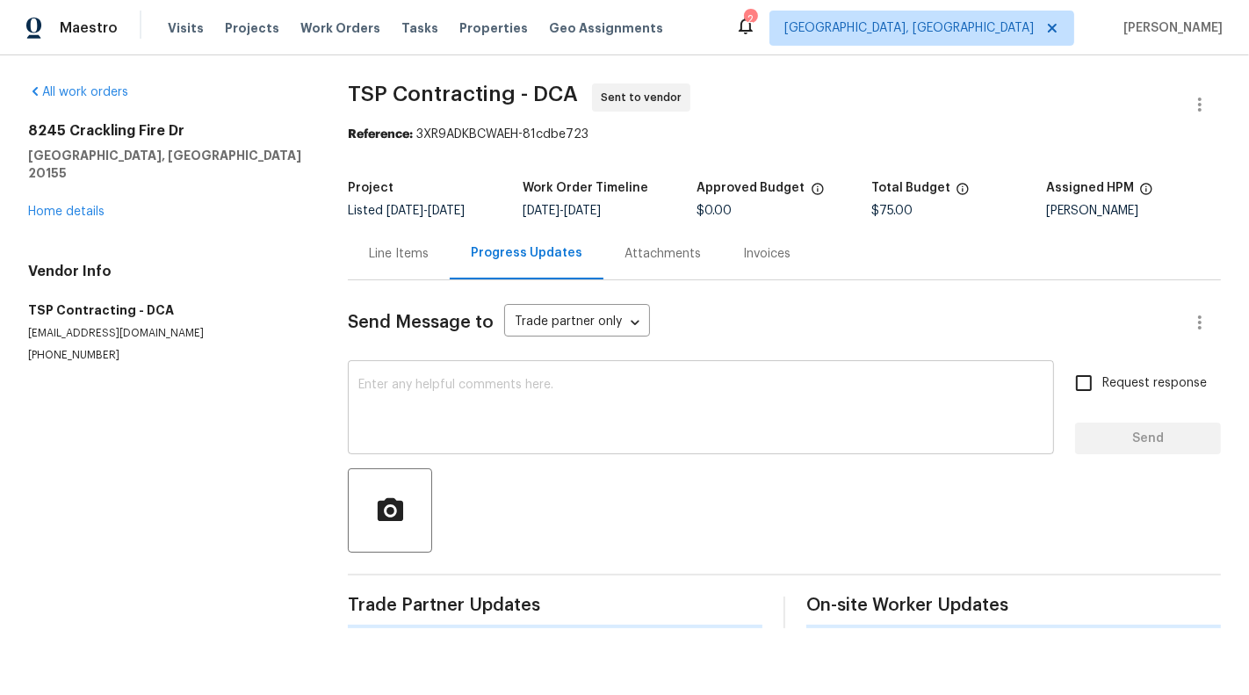
click at [464, 429] on textarea at bounding box center [700, 409] width 685 height 61
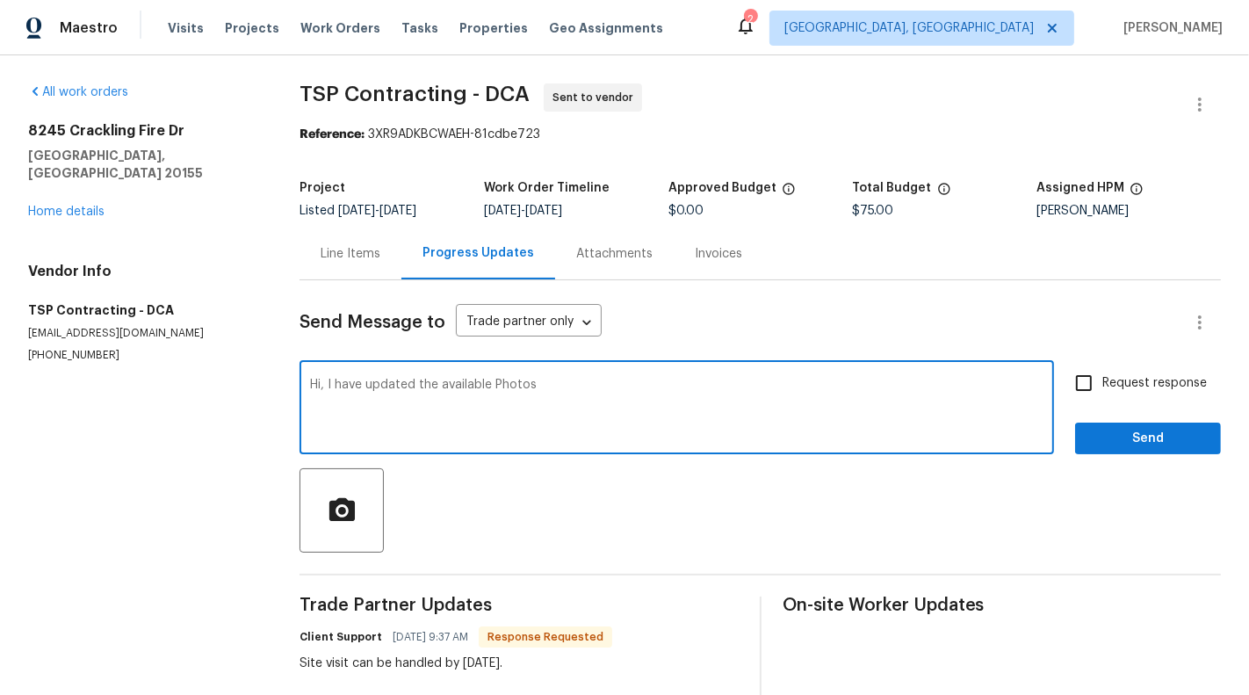
type textarea "Hi, I have updated the available Photos"
click at [1122, 394] on label "Request response" at bounding box center [1136, 383] width 141 height 37
click at [1103, 394] on input "Request response" at bounding box center [1084, 383] width 37 height 37
checkbox input "true"
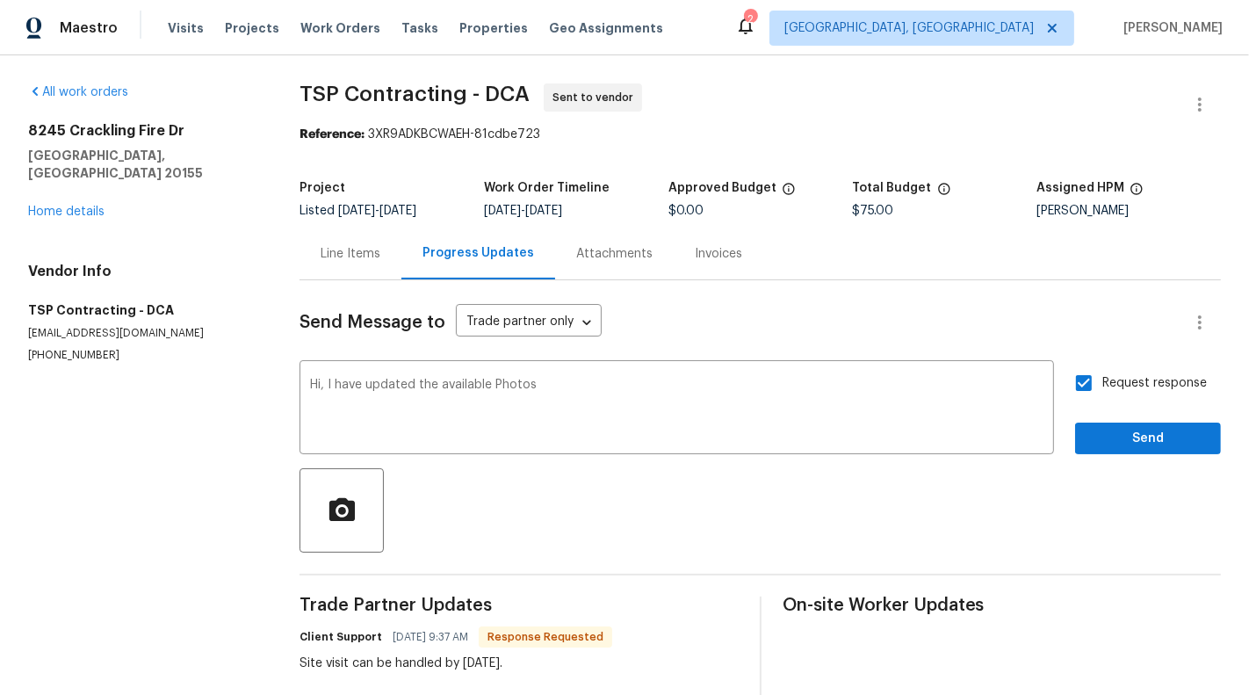
click at [1151, 458] on div "Send Message to Trade partner only Trade partner only ​ Hi, I have updated the …" at bounding box center [761, 572] width 922 height 585
click at [1150, 441] on span "Send" at bounding box center [1148, 439] width 118 height 22
